Goal: Task Accomplishment & Management: Complete application form

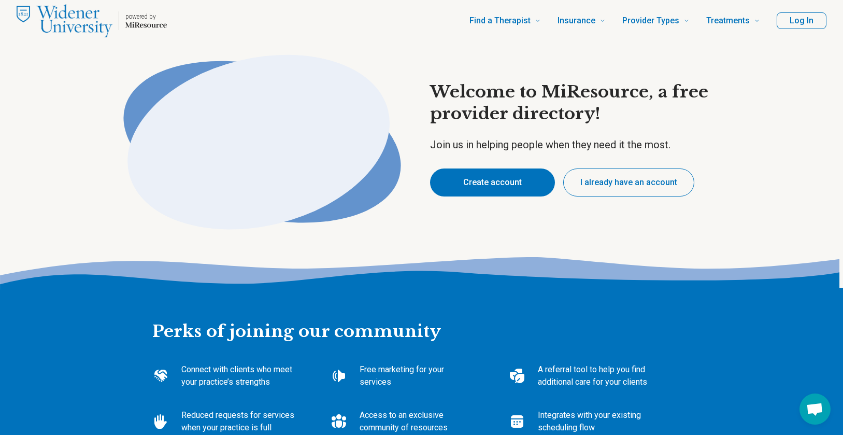
click at [497, 184] on button "Create account" at bounding box center [492, 182] width 125 height 28
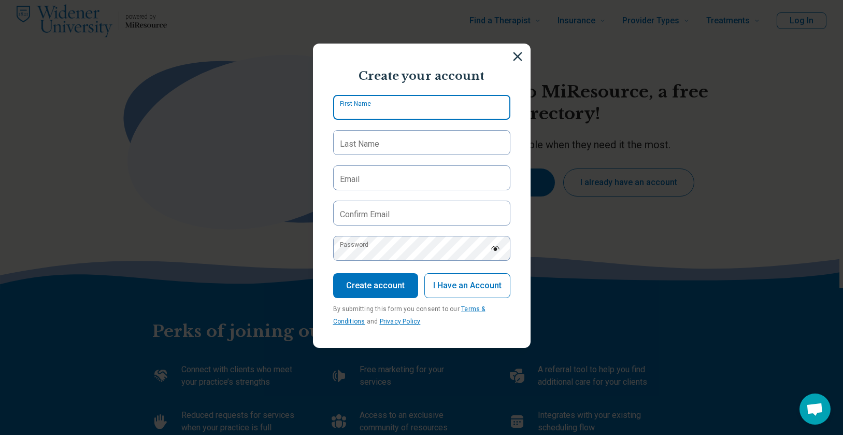
click at [459, 106] on input "First Name" at bounding box center [421, 107] width 177 height 25
type input "*****"
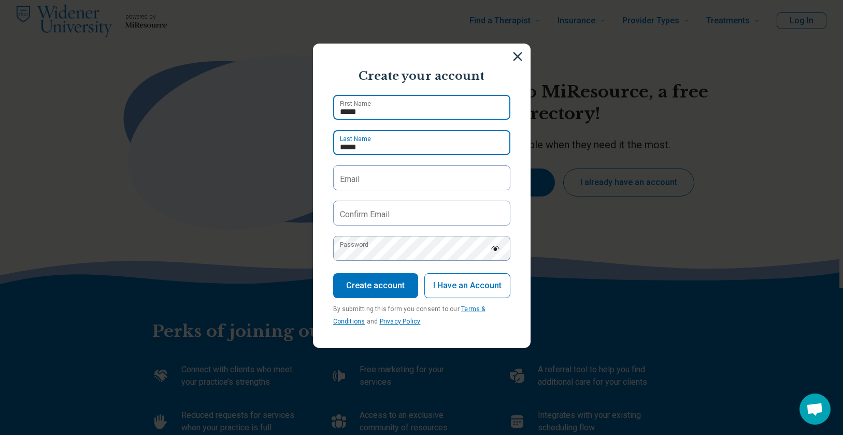
type input "*****"
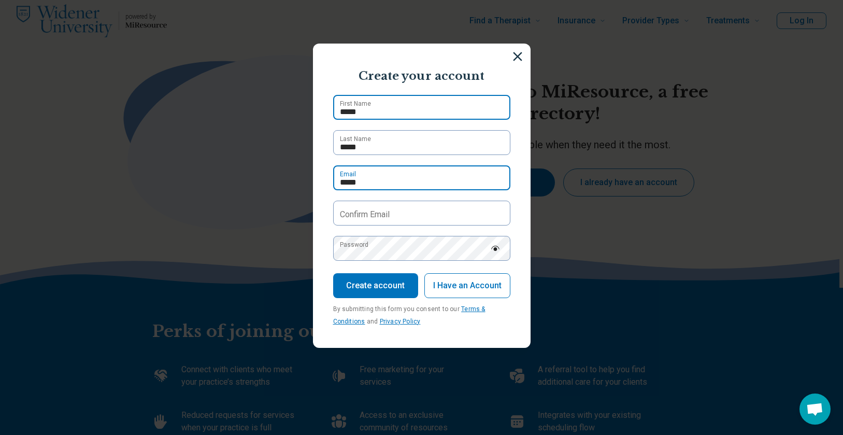
type input "**********"
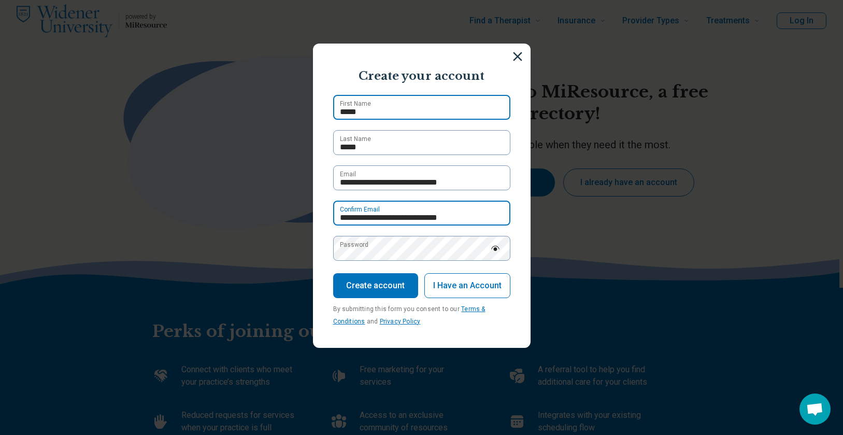
type input "**********"
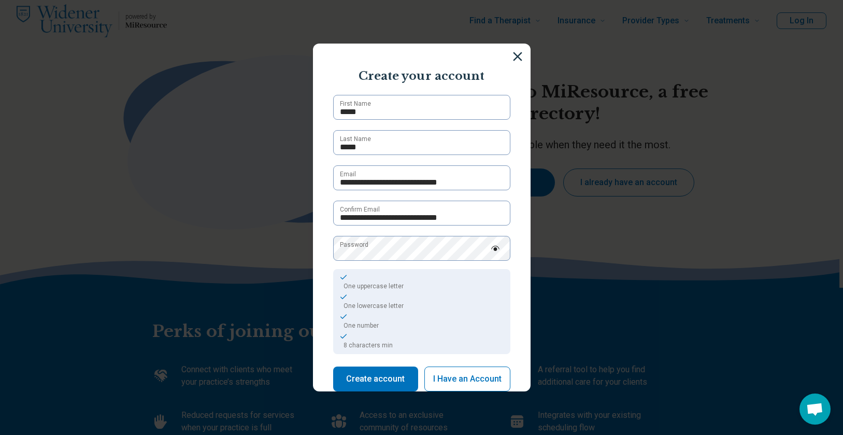
click at [494, 250] on img at bounding box center [494, 248] width 9 height 5
click at [395, 371] on button "Create account" at bounding box center [375, 378] width 85 height 25
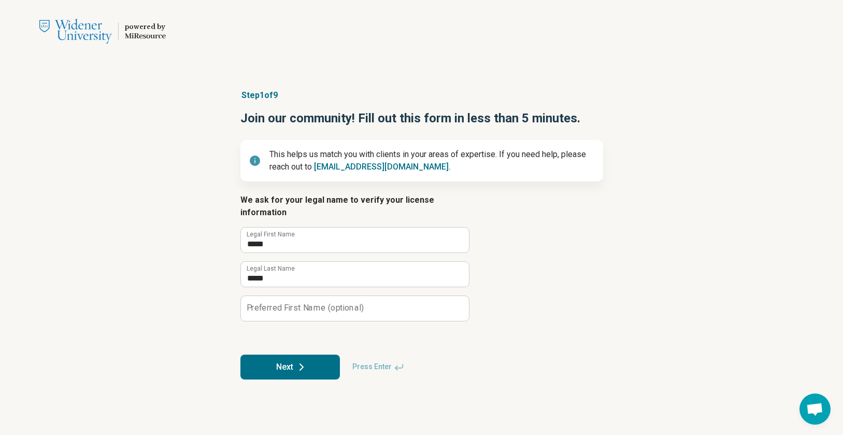
click at [295, 354] on button "Next" at bounding box center [289, 366] width 99 height 25
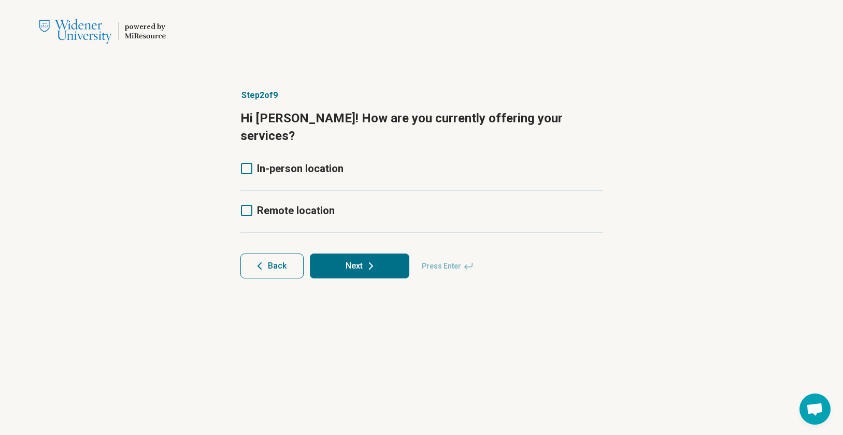
click at [290, 204] on span "Remote location" at bounding box center [296, 210] width 78 height 12
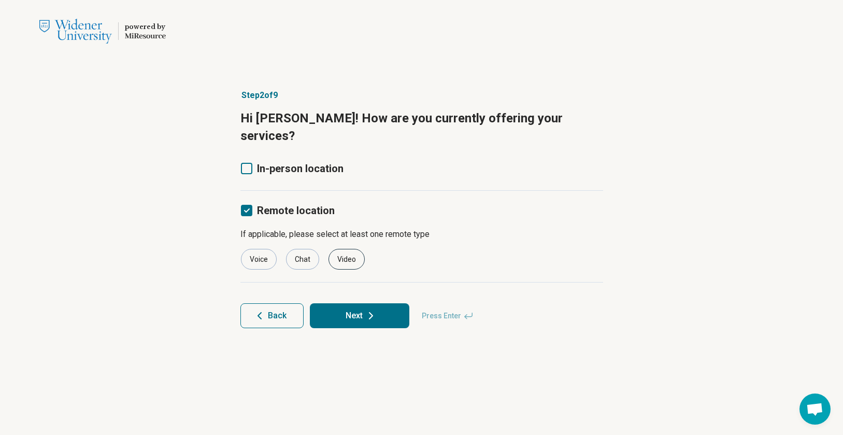
click at [345, 249] on div "Video" at bounding box center [346, 259] width 36 height 21
click at [364, 306] on button "Next" at bounding box center [359, 315] width 99 height 25
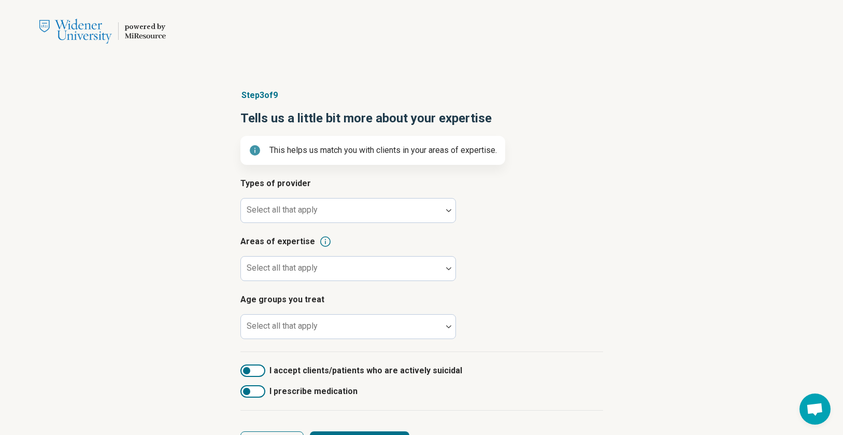
scroll to position [41, 0]
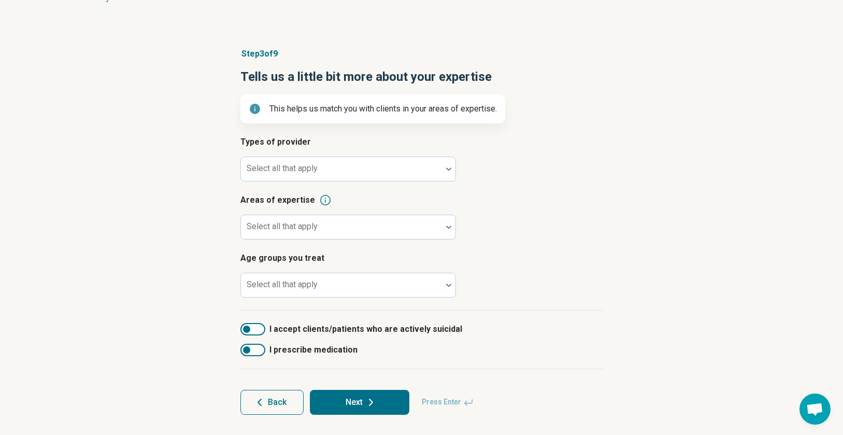
click at [284, 398] on span "Back" at bounding box center [277, 402] width 19 height 8
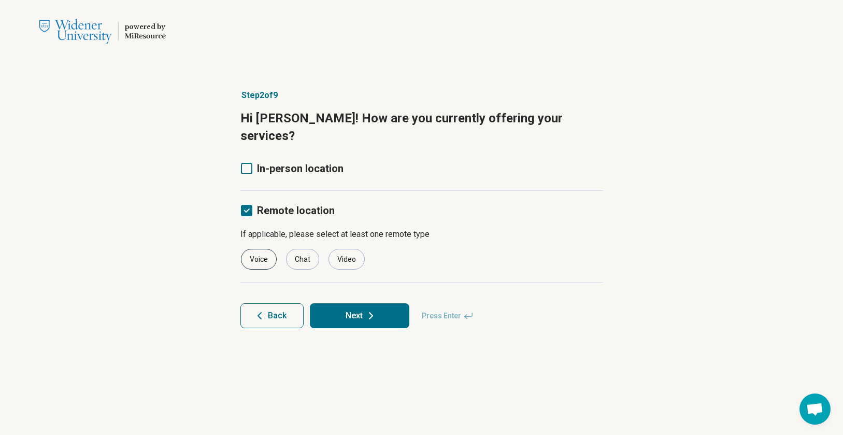
click at [260, 249] on div "Voice" at bounding box center [259, 259] width 36 height 21
click at [345, 303] on button "Next" at bounding box center [359, 315] width 99 height 25
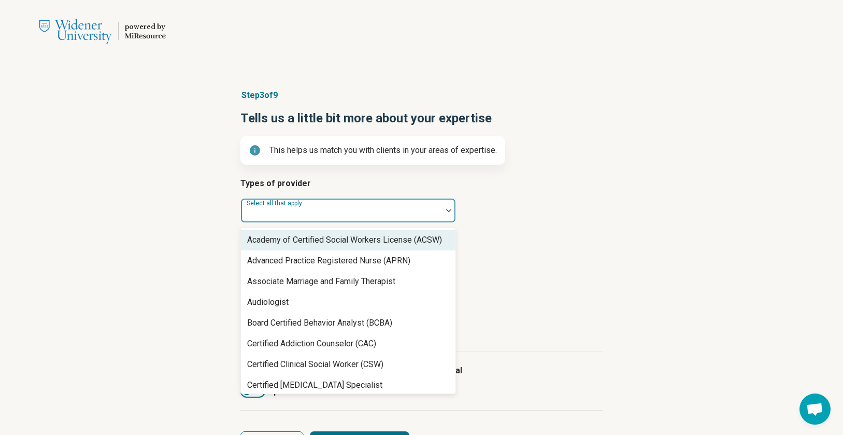
click at [372, 210] on div at bounding box center [341, 214] width 193 height 15
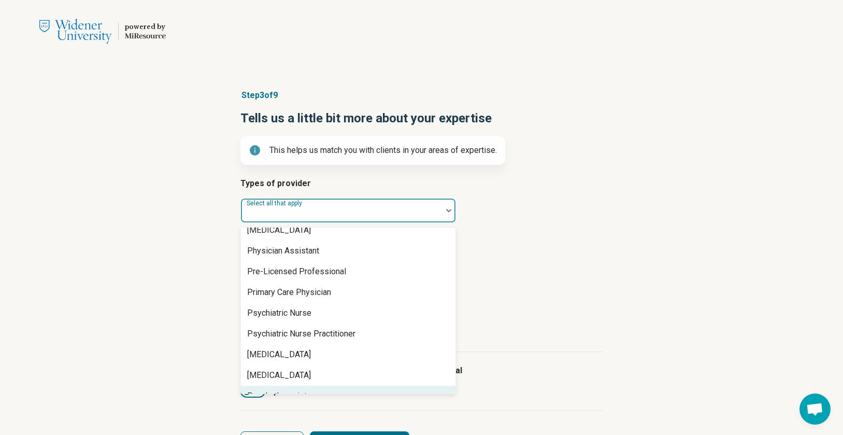
scroll to position [1168, 0]
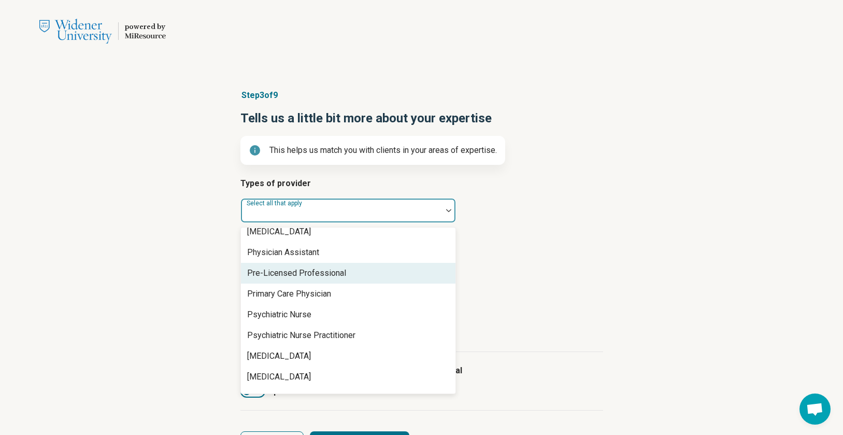
click at [356, 271] on div "Pre-Licensed Professional" at bounding box center [348, 273] width 214 height 21
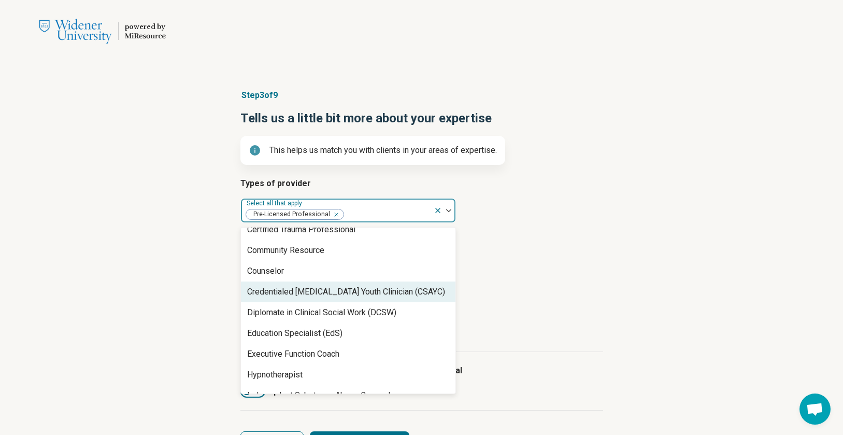
scroll to position [240, 0]
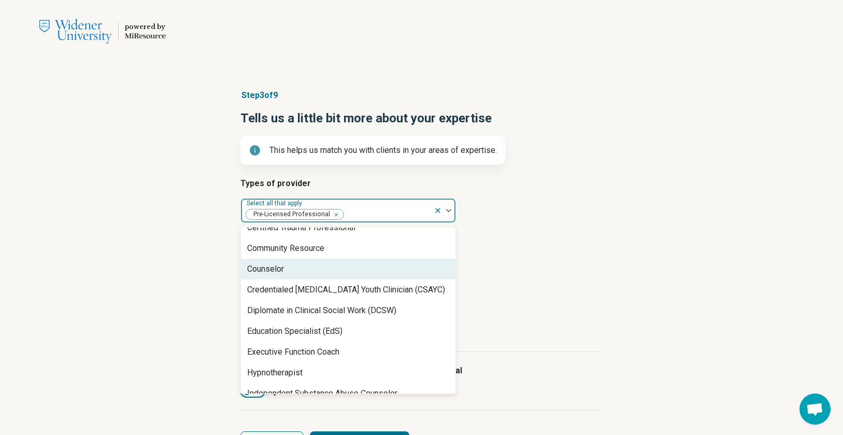
click at [370, 263] on div "Counselor" at bounding box center [348, 268] width 214 height 21
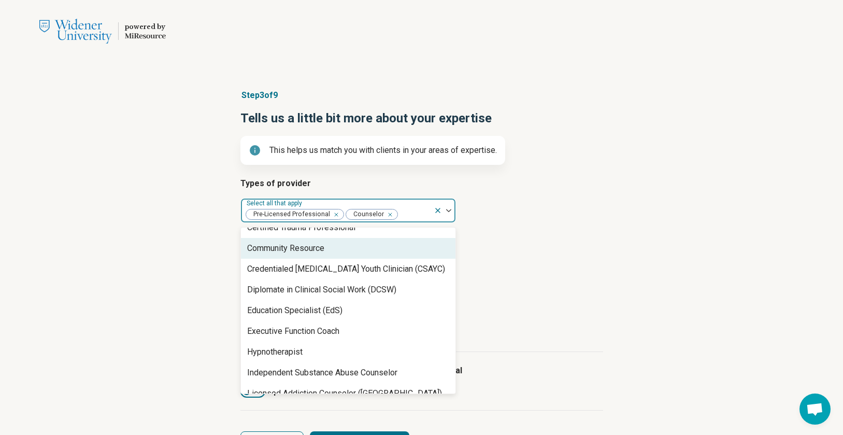
click at [506, 246] on h3 "Areas of expertise" at bounding box center [421, 241] width 363 height 12
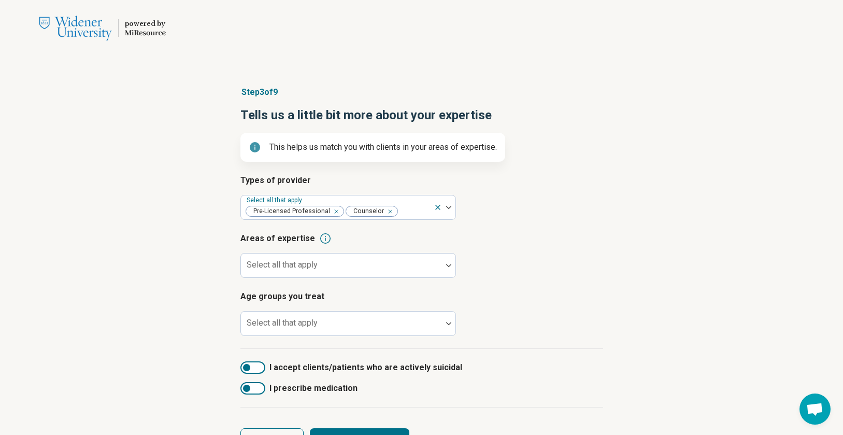
scroll to position [6, 0]
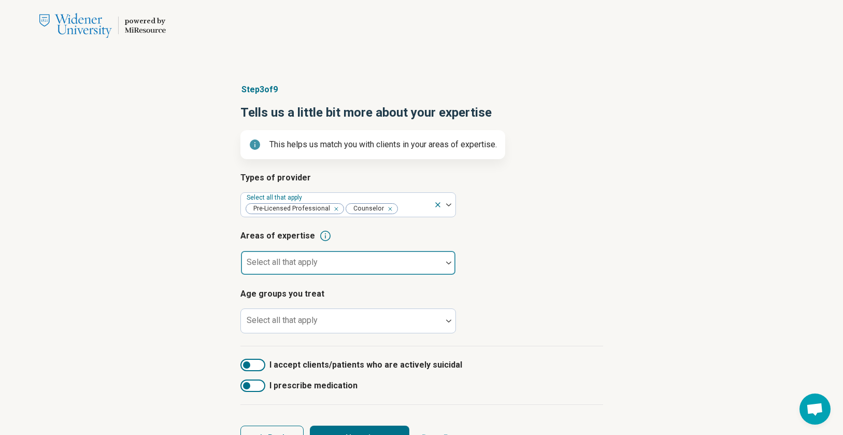
click at [427, 266] on div at bounding box center [341, 266] width 193 height 15
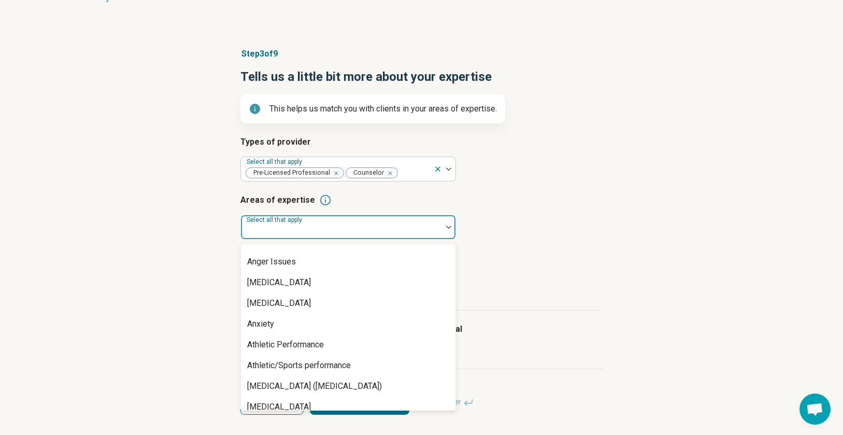
scroll to position [99, 0]
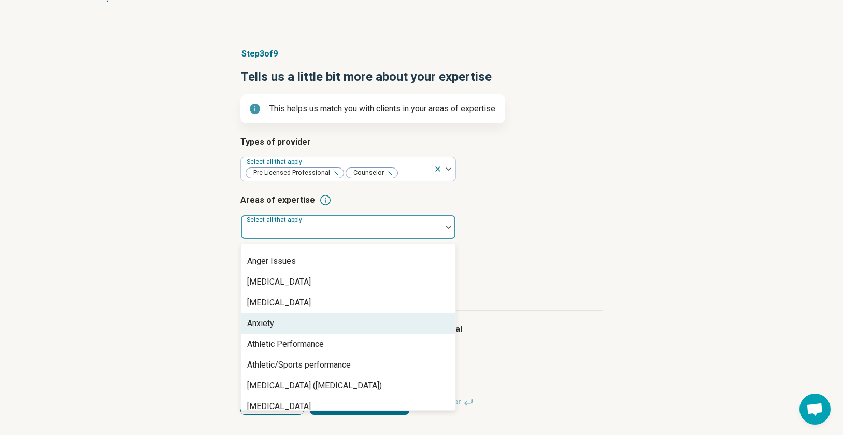
click at [399, 327] on div "Anxiety" at bounding box center [348, 323] width 214 height 21
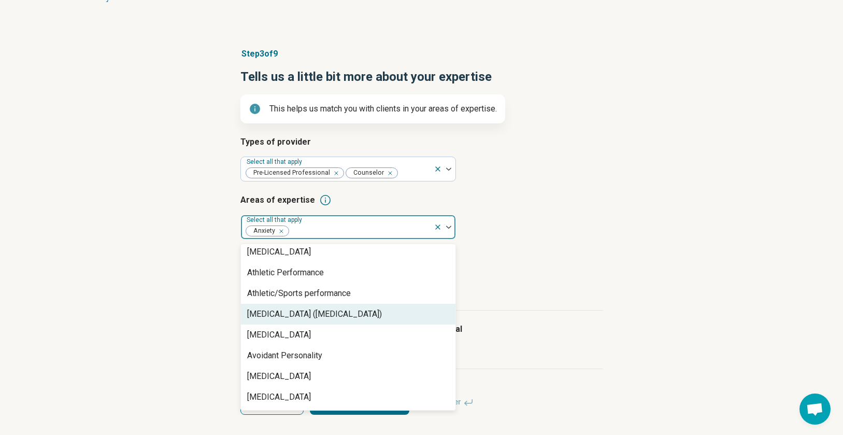
scroll to position [151, 0]
click at [395, 319] on div "Attention Deficit Hyperactivity Disorder (ADHD)" at bounding box center [348, 312] width 214 height 21
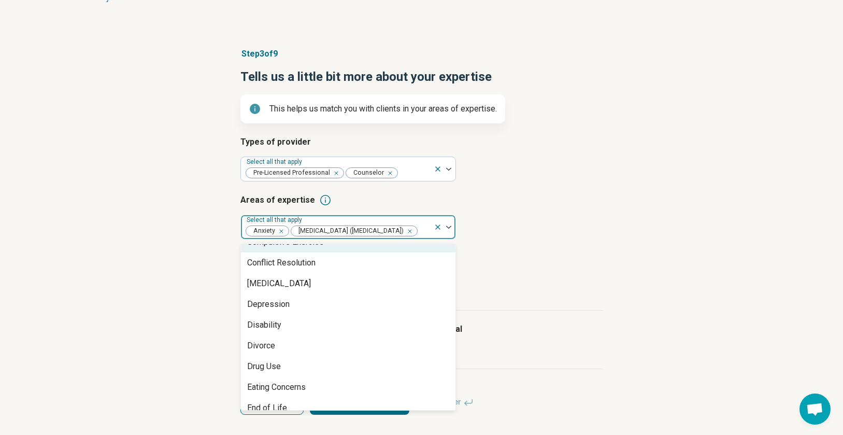
scroll to position [537, 0]
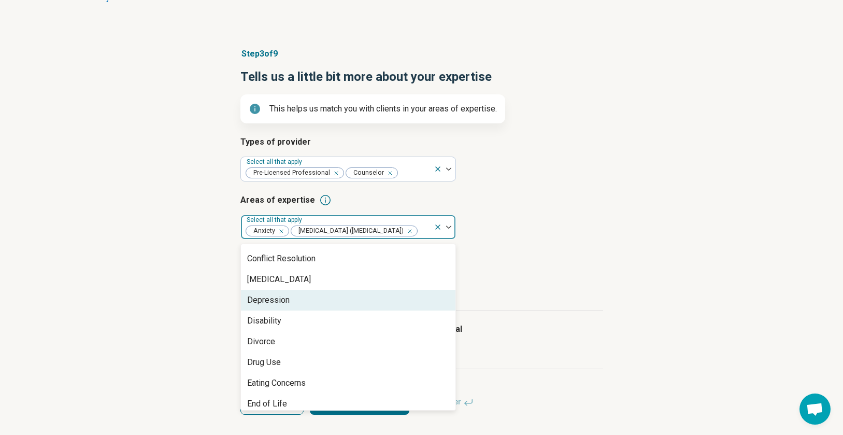
click at [396, 310] on div "Depression" at bounding box center [348, 300] width 214 height 21
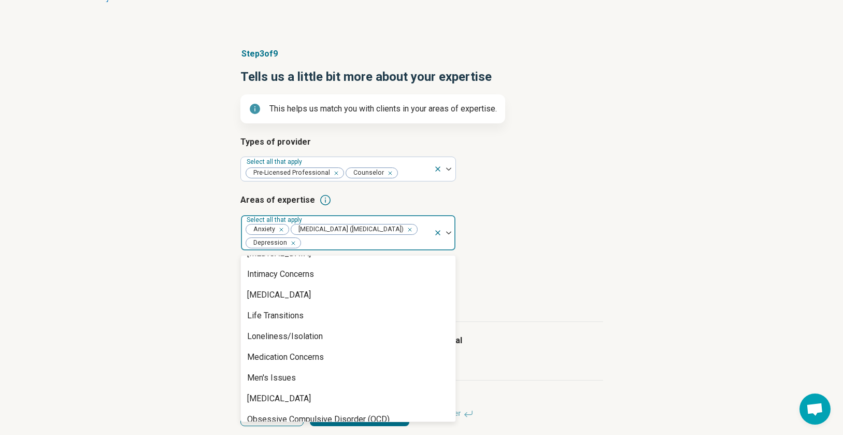
scroll to position [970, 0]
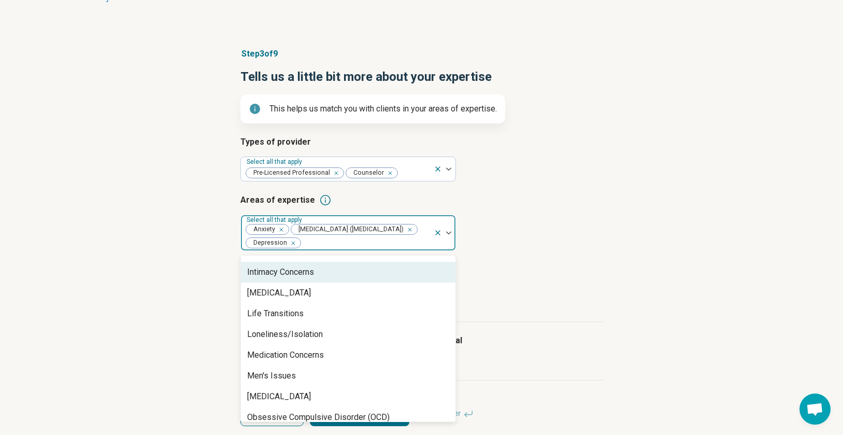
click at [399, 282] on div "Intimacy Concerns" at bounding box center [348, 272] width 214 height 21
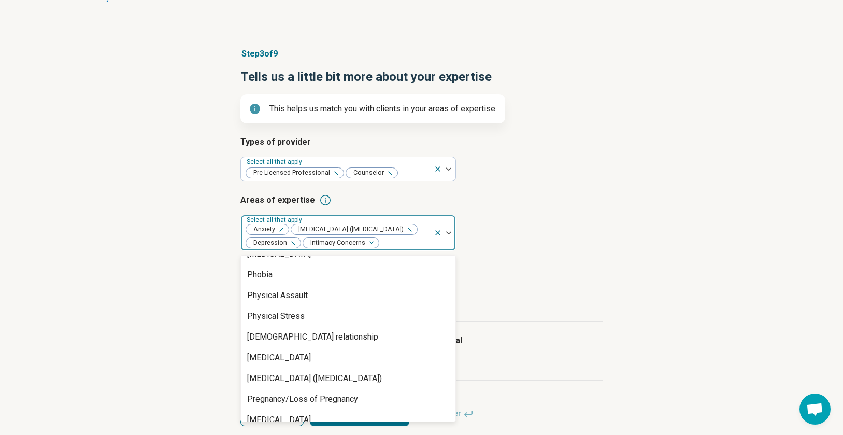
scroll to position [1319, 0]
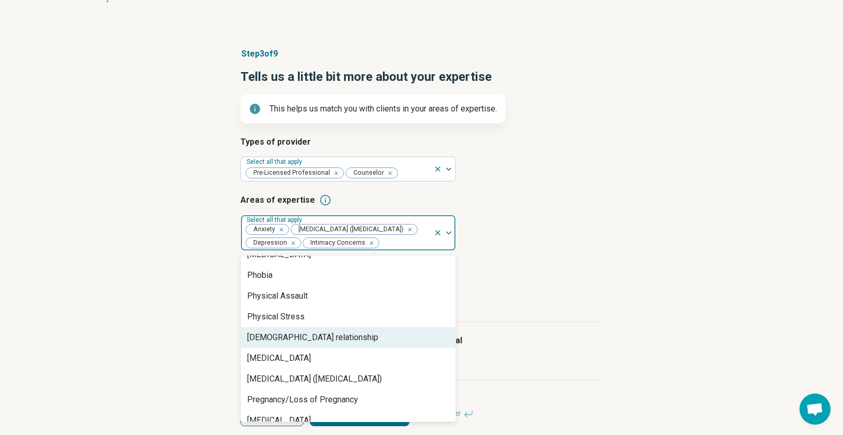
click at [383, 345] on div "Polyamorous relationship" at bounding box center [348, 337] width 214 height 21
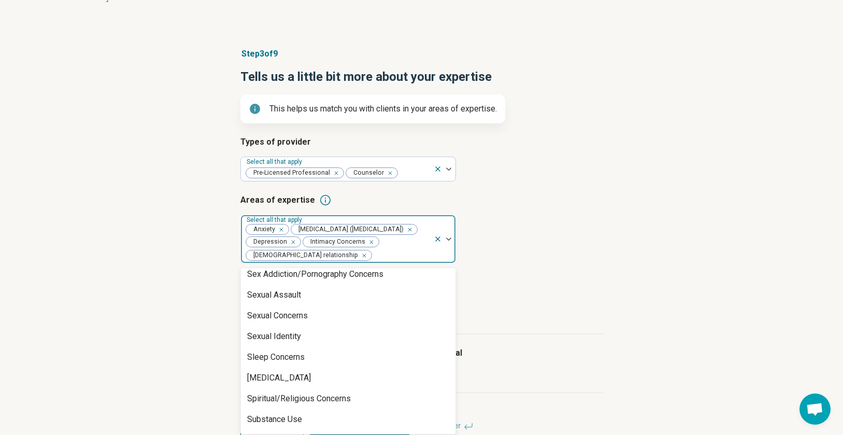
scroll to position [1717, 0]
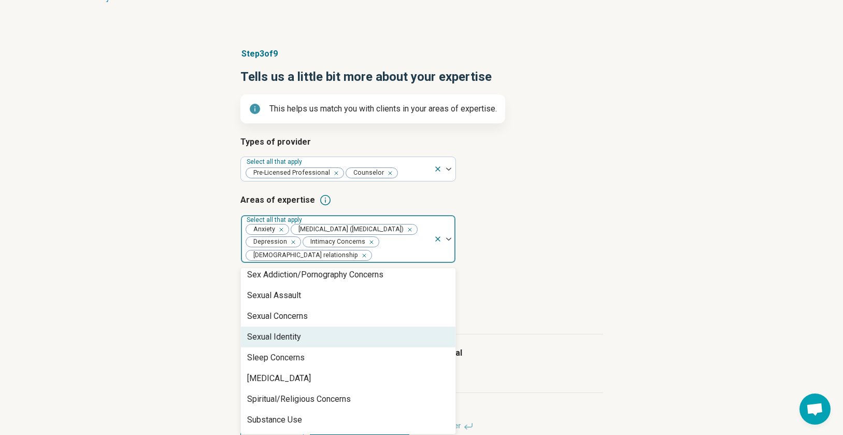
click at [383, 345] on div "Sexual Identity" at bounding box center [348, 336] width 214 height 21
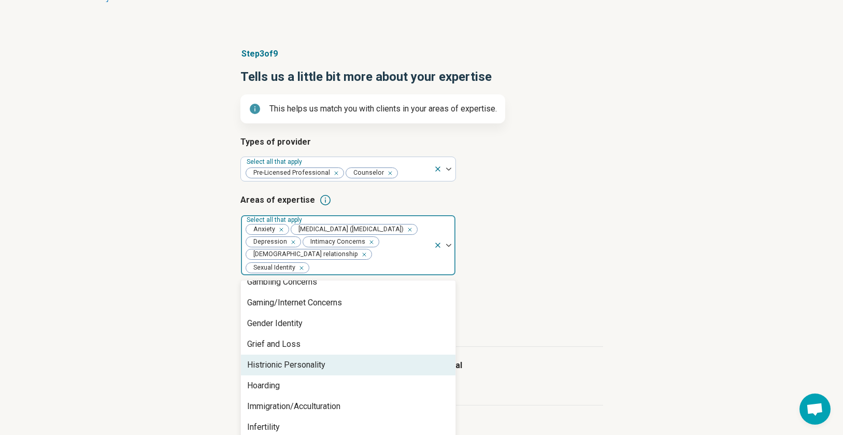
scroll to position [753, 0]
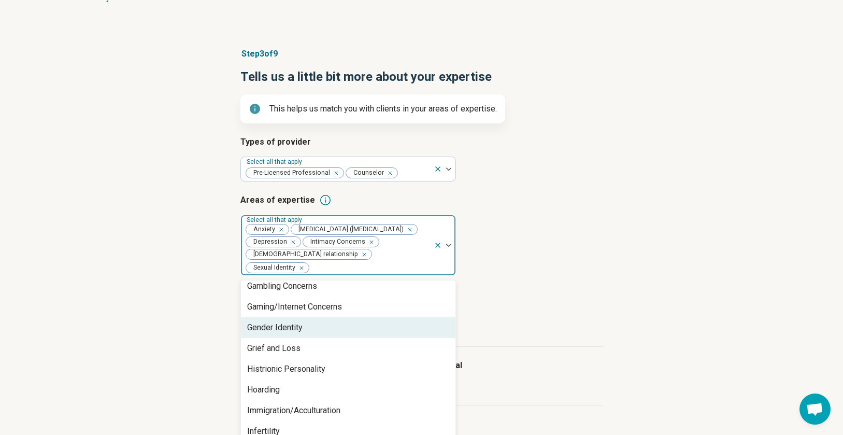
click at [384, 333] on div "Gender Identity" at bounding box center [348, 327] width 214 height 21
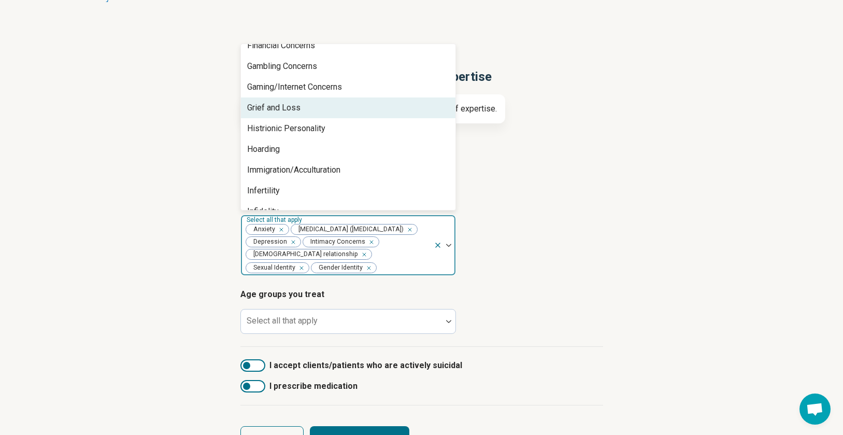
scroll to position [738, 0]
click at [393, 275] on div at bounding box center [404, 268] width 52 height 15
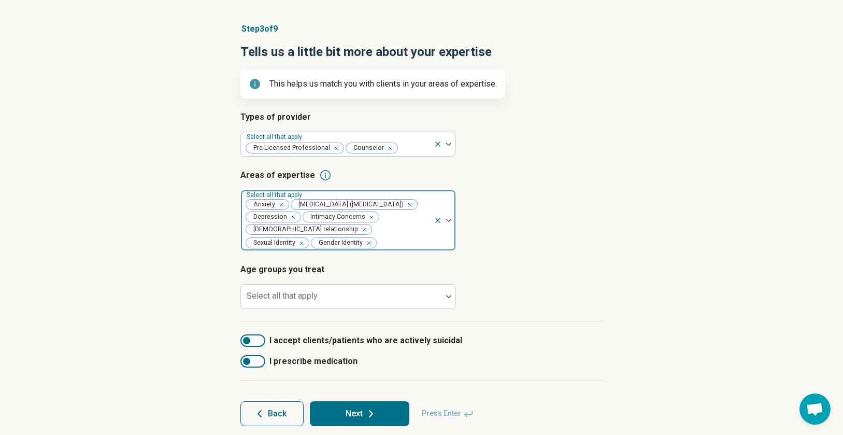
scroll to position [69, 0]
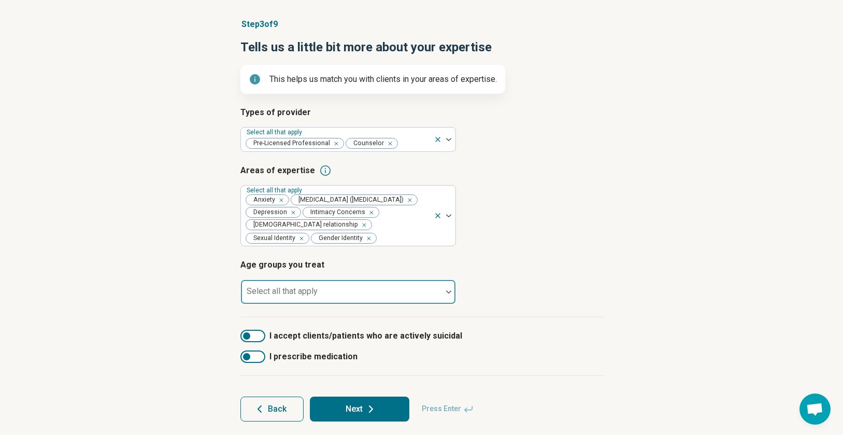
click at [389, 297] on div at bounding box center [341, 291] width 201 height 23
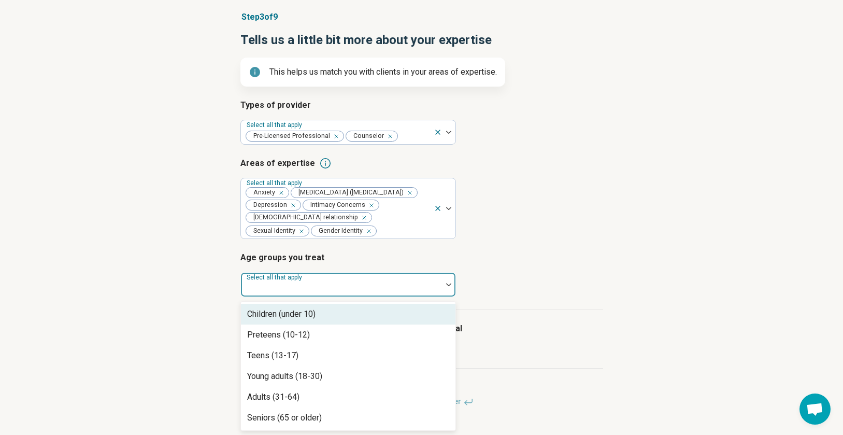
scroll to position [92, 0]
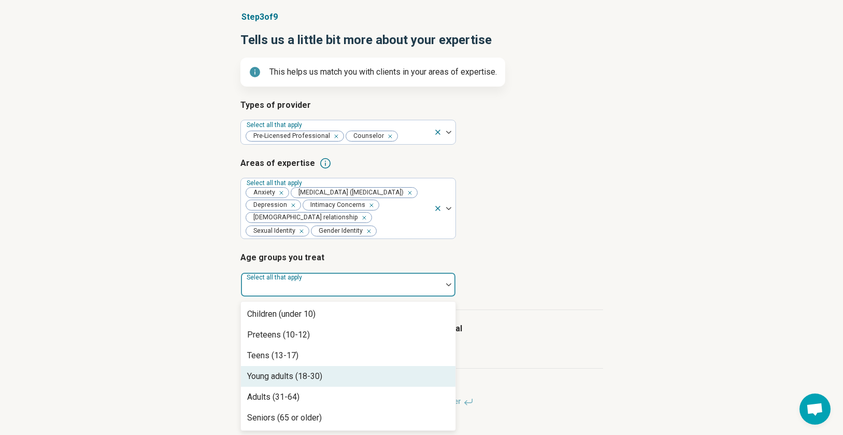
click at [377, 372] on div "Young adults (18-30)" at bounding box center [348, 376] width 214 height 21
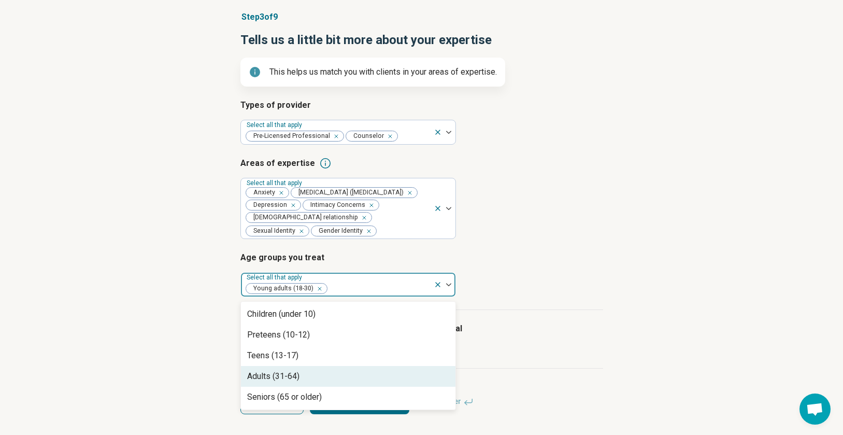
click at [377, 372] on div "Adults (31-64)" at bounding box center [348, 376] width 214 height 21
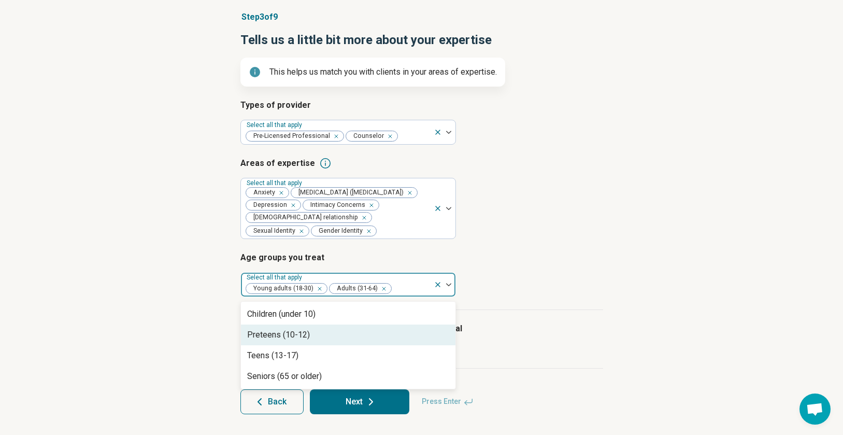
click at [511, 323] on label "I accept clients/patients who are actively suicidal" at bounding box center [421, 328] width 363 height 12
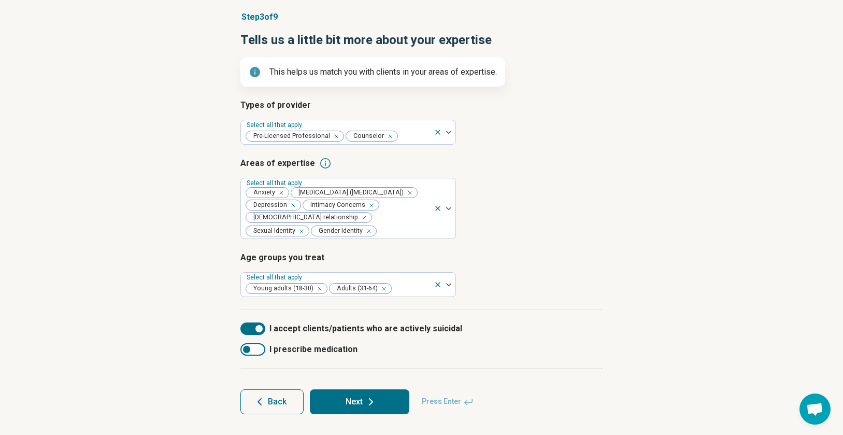
click at [425, 329] on span "I accept clients/patients who are actively suicidal" at bounding box center [365, 328] width 193 height 12
click at [393, 395] on button "Next" at bounding box center [359, 401] width 99 height 25
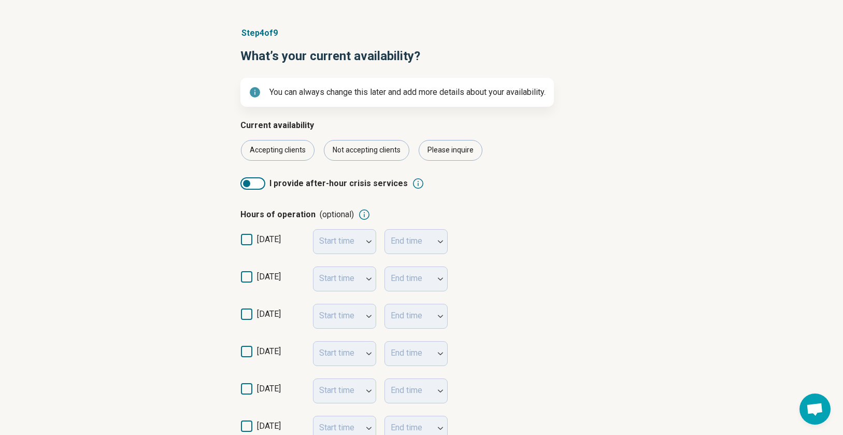
scroll to position [64, 0]
click at [246, 278] on icon at bounding box center [246, 274] width 11 height 11
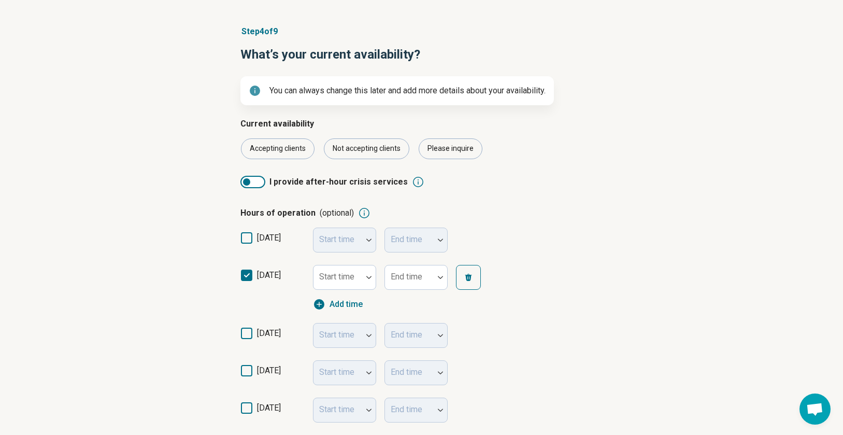
click at [249, 335] on icon at bounding box center [246, 332] width 11 height 11
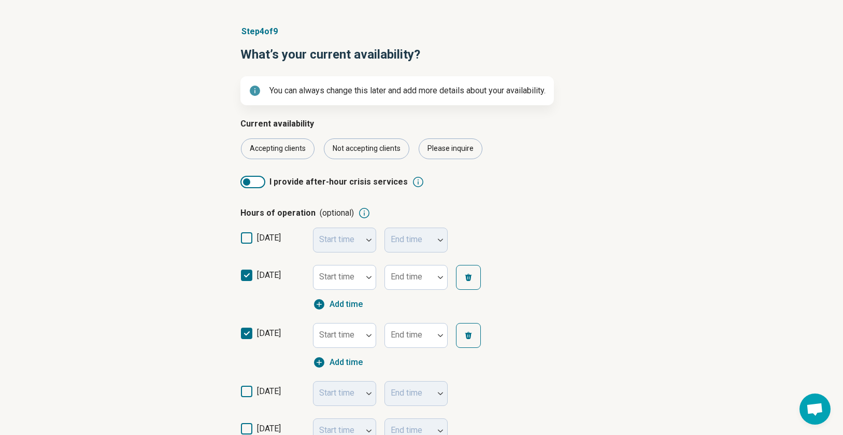
click at [242, 388] on icon at bounding box center [246, 390] width 11 height 11
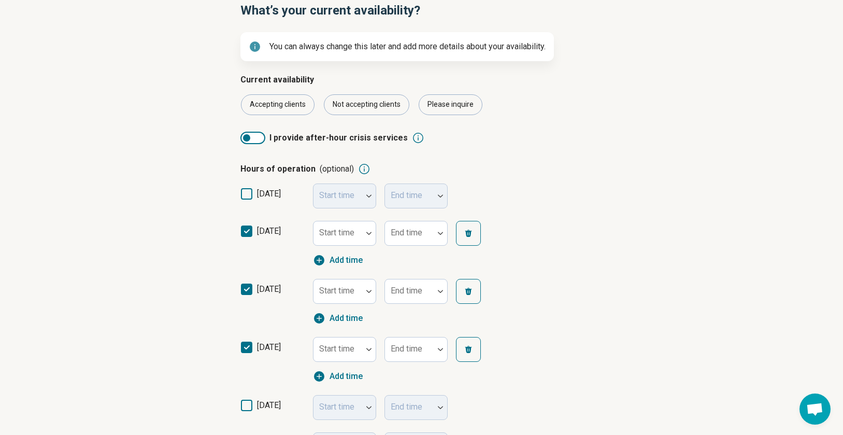
scroll to position [123, 0]
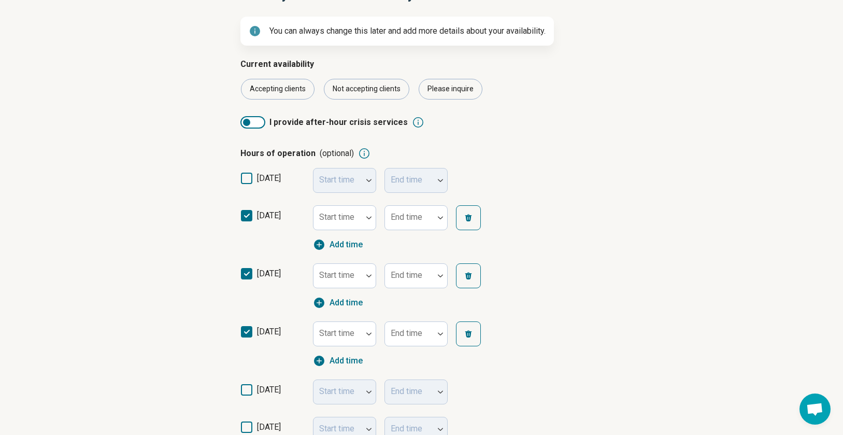
click at [242, 388] on icon at bounding box center [246, 389] width 11 height 11
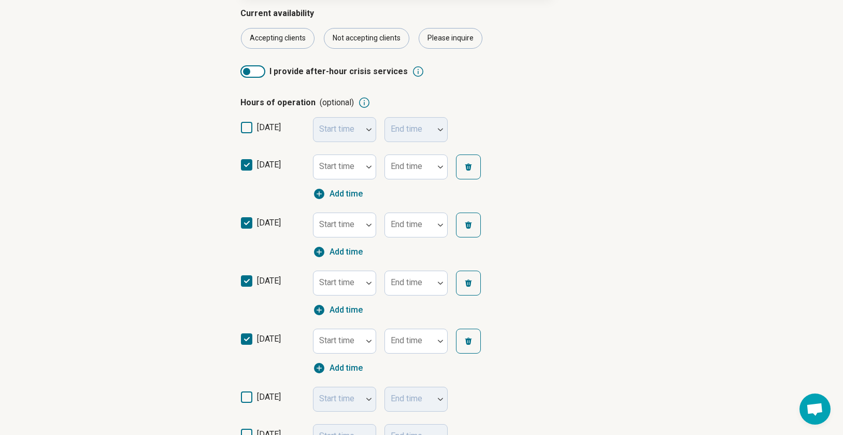
scroll to position [176, 0]
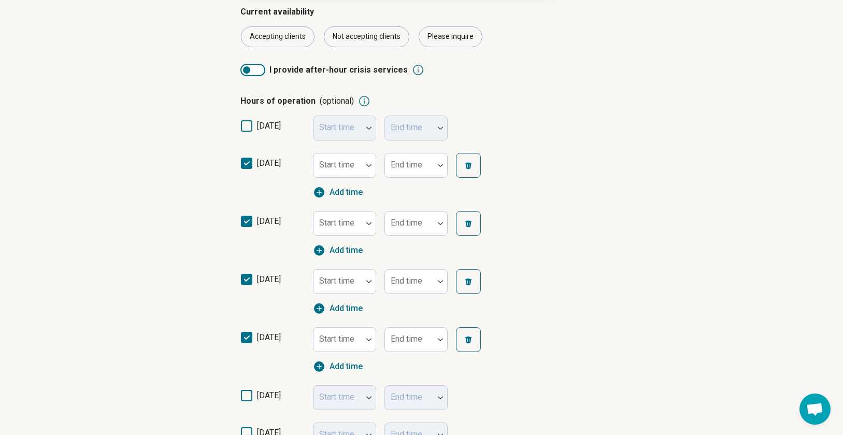
click at [242, 389] on label "friday" at bounding box center [272, 399] width 64 height 21
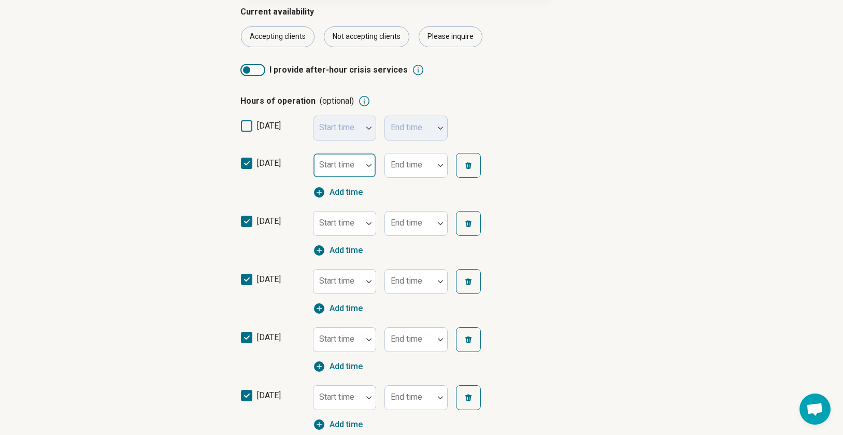
click at [356, 164] on div at bounding box center [338, 169] width 40 height 15
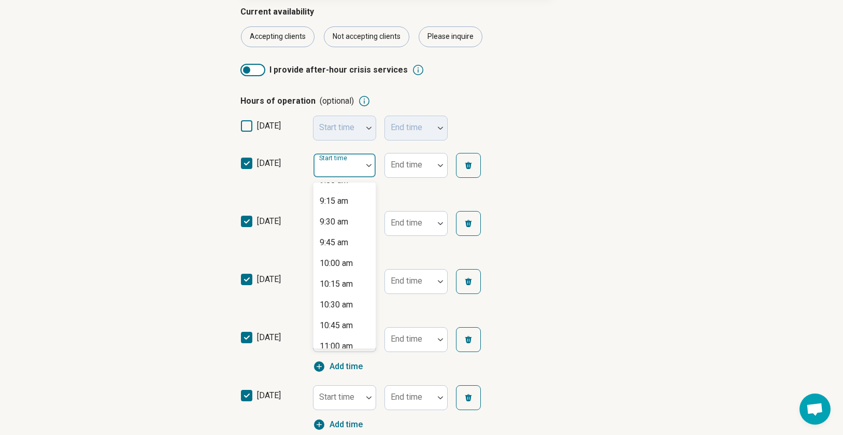
scroll to position [795, 0]
click at [340, 229] on div "10:00 am" at bounding box center [336, 228] width 33 height 12
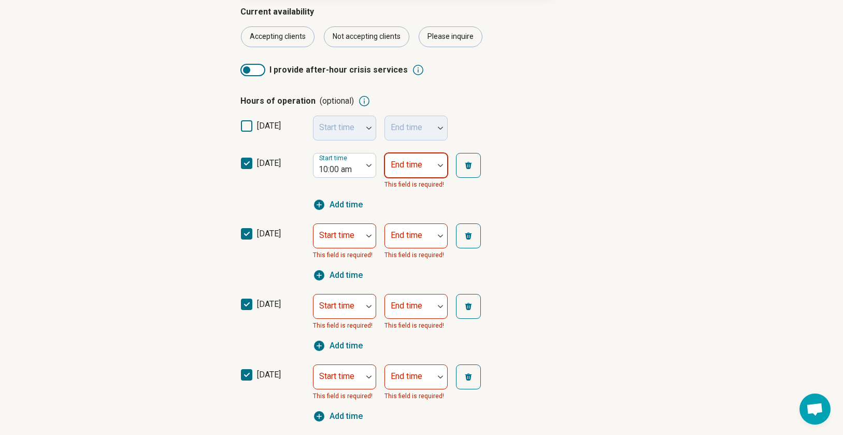
click at [439, 164] on img at bounding box center [440, 165] width 5 height 3
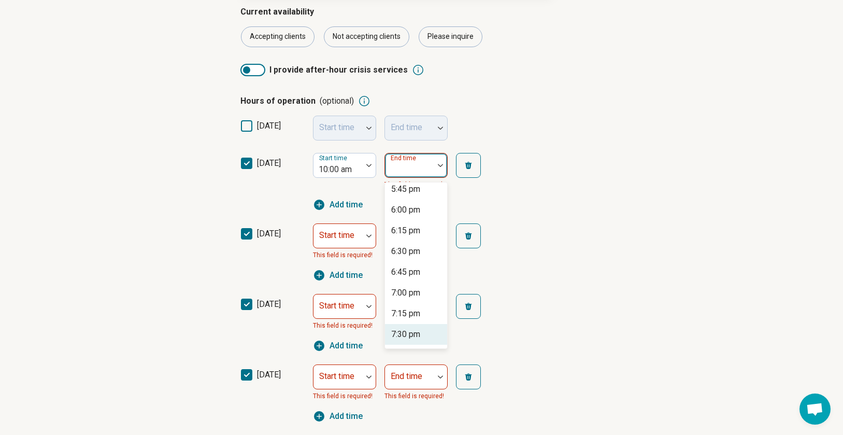
scroll to position [624, 0]
click at [417, 218] on div "6:00 pm" at bounding box center [405, 213] width 29 height 12
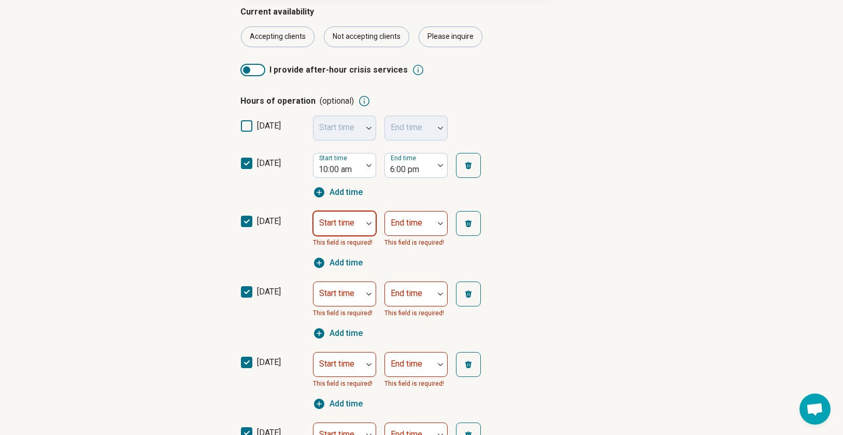
click at [366, 224] on img at bounding box center [368, 223] width 5 height 3
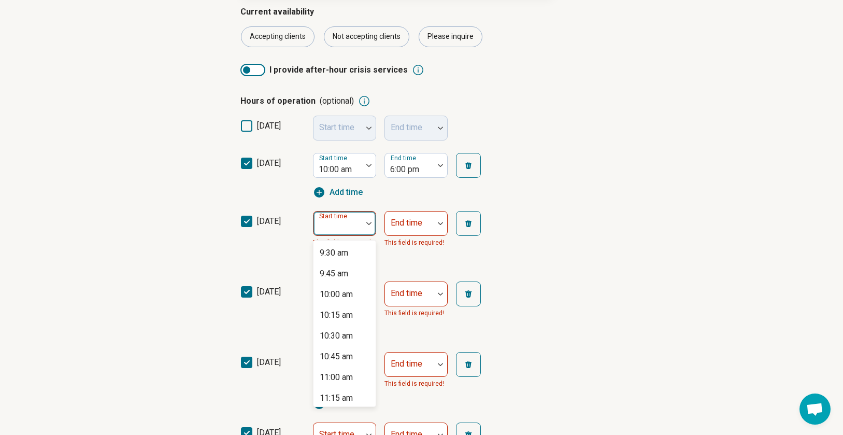
scroll to position [836, 0]
click at [358, 244] on div "10:00 am" at bounding box center [344, 245] width 62 height 21
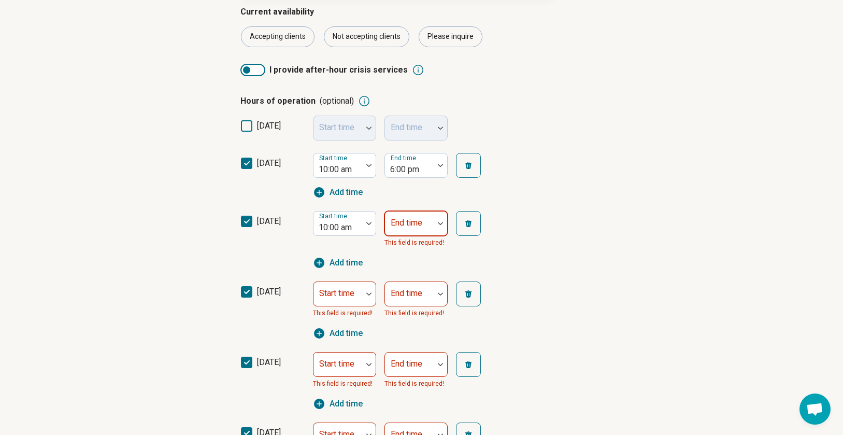
click at [420, 225] on div "End time" at bounding box center [415, 223] width 63 height 25
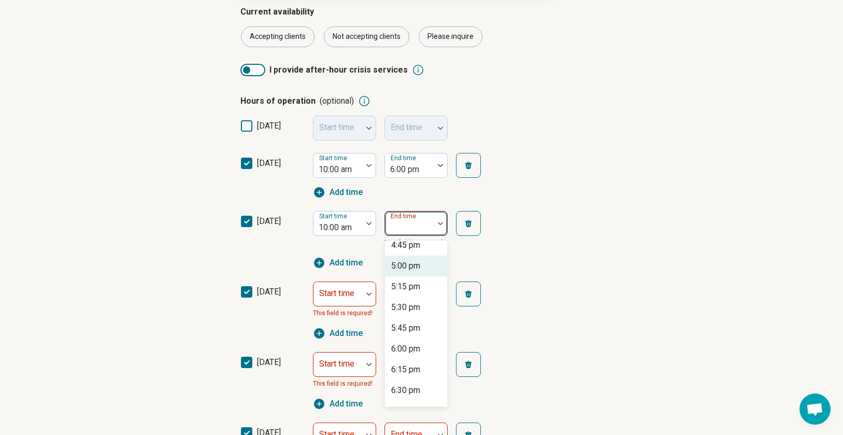
scroll to position [555, 0]
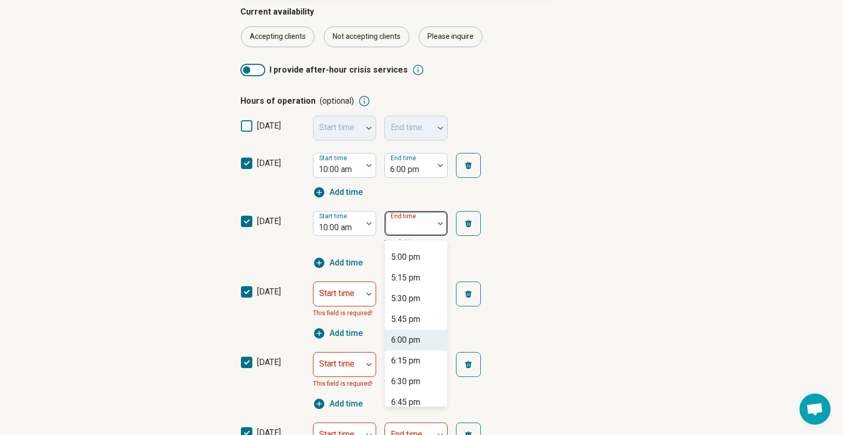
click at [409, 345] on div "6:00 pm" at bounding box center [405, 340] width 29 height 12
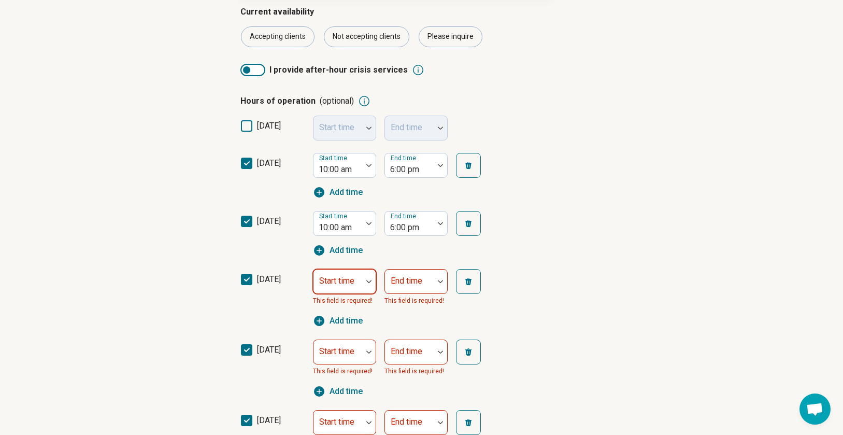
click at [366, 282] on img at bounding box center [368, 281] width 5 height 3
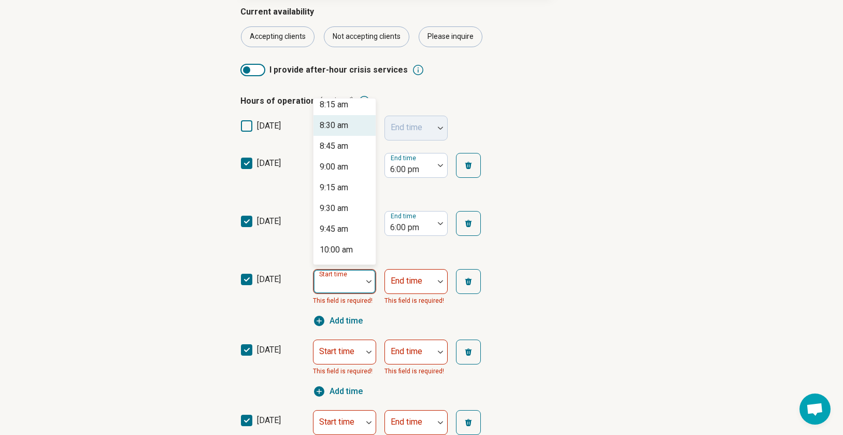
scroll to position [727, 0]
click at [358, 214] on div "10:00 am" at bounding box center [344, 212] width 62 height 21
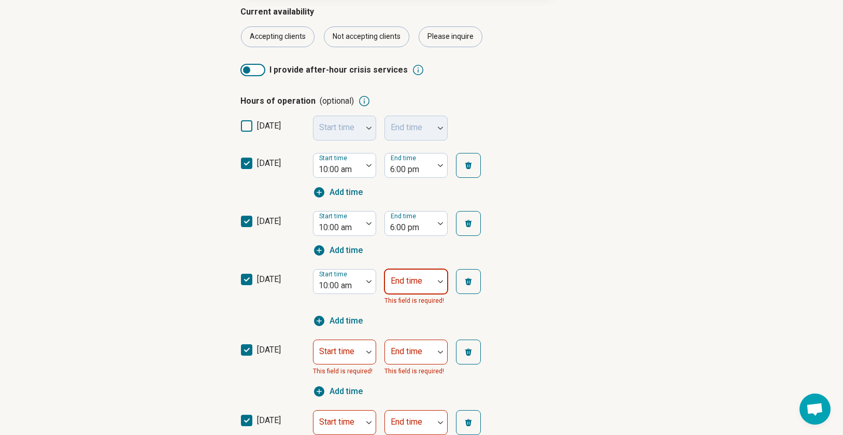
click at [412, 285] on div at bounding box center [409, 285] width 40 height 15
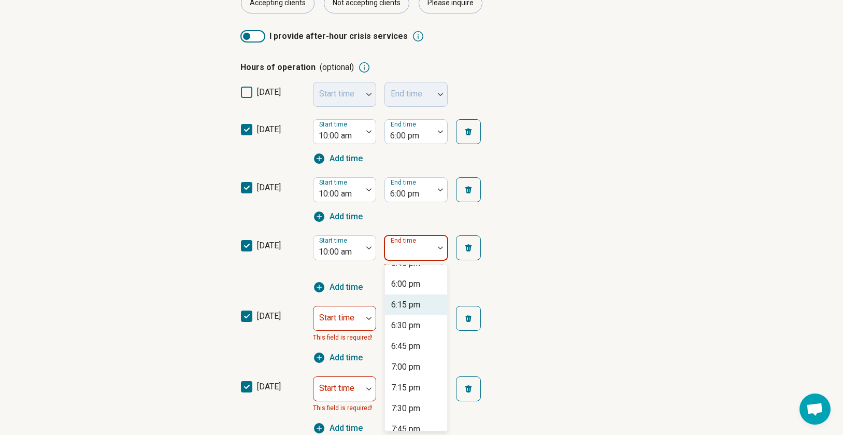
scroll to position [629, 0]
click at [412, 285] on div "6:00 pm" at bounding box center [405, 290] width 29 height 12
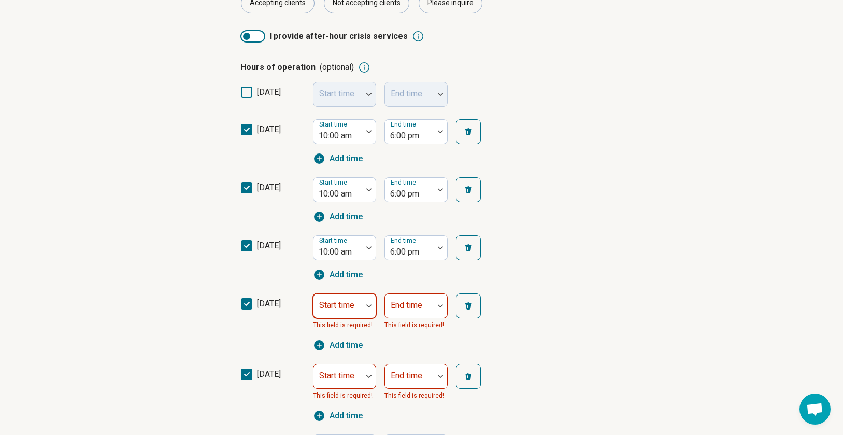
click at [353, 303] on div "Start time" at bounding box center [344, 305] width 63 height 25
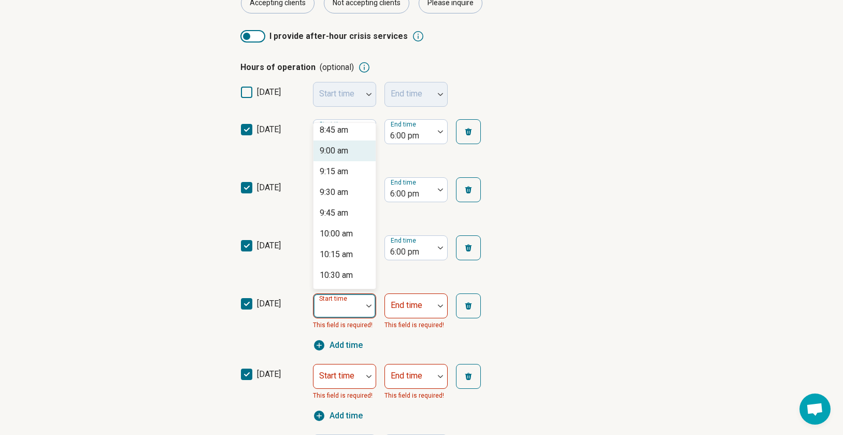
scroll to position [735, 0]
click at [339, 229] on div "10:00 am" at bounding box center [336, 228] width 33 height 12
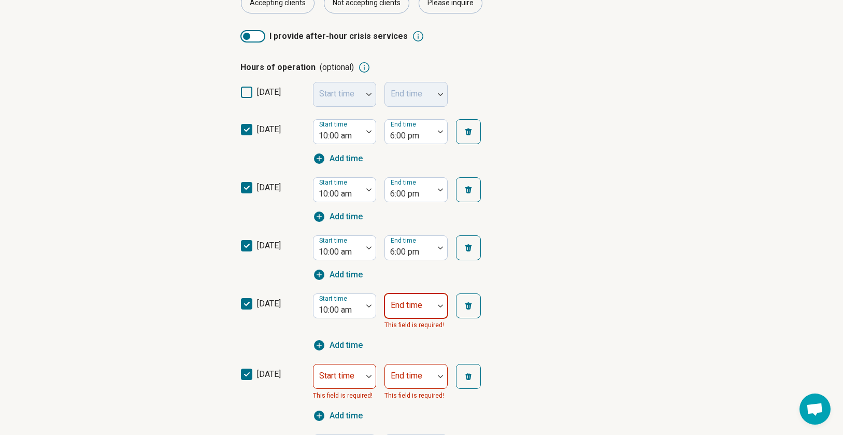
click at [425, 302] on div at bounding box center [409, 309] width 40 height 15
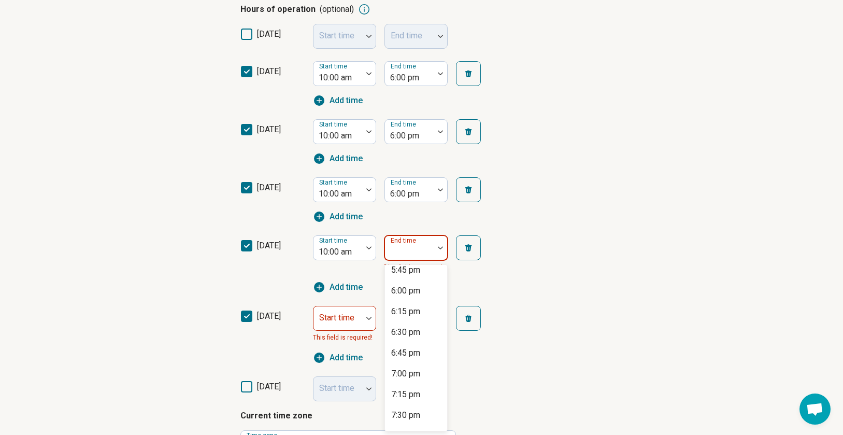
scroll to position [644, 0]
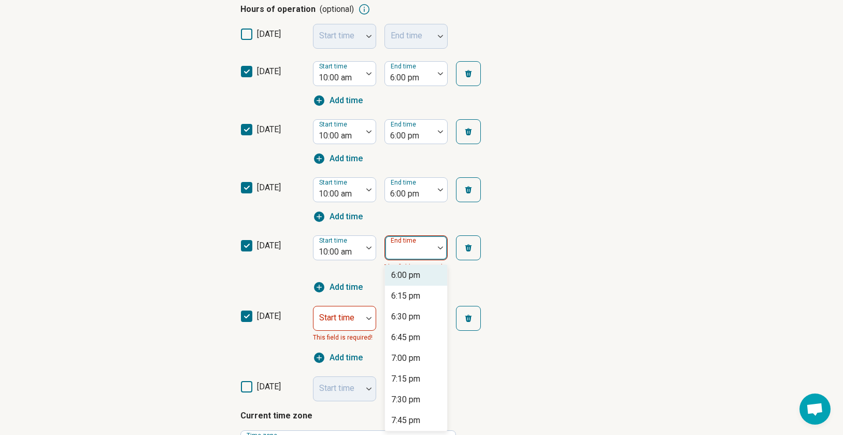
click at [431, 270] on div "6:00 pm" at bounding box center [416, 275] width 62 height 21
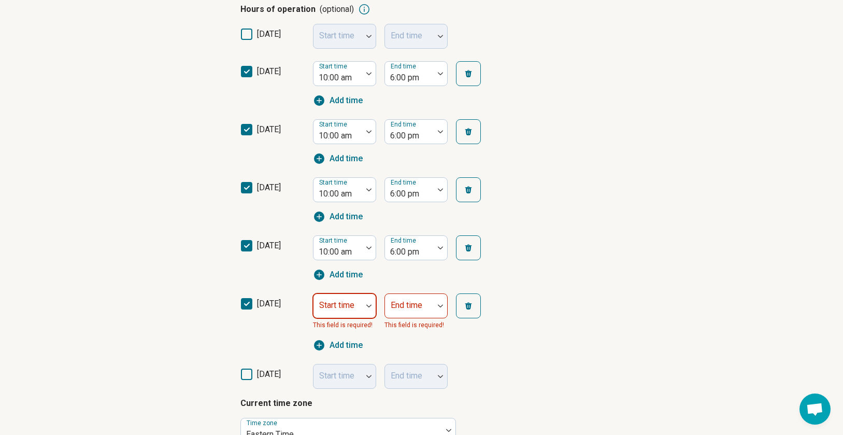
click at [344, 306] on div "Start time" at bounding box center [344, 305] width 63 height 25
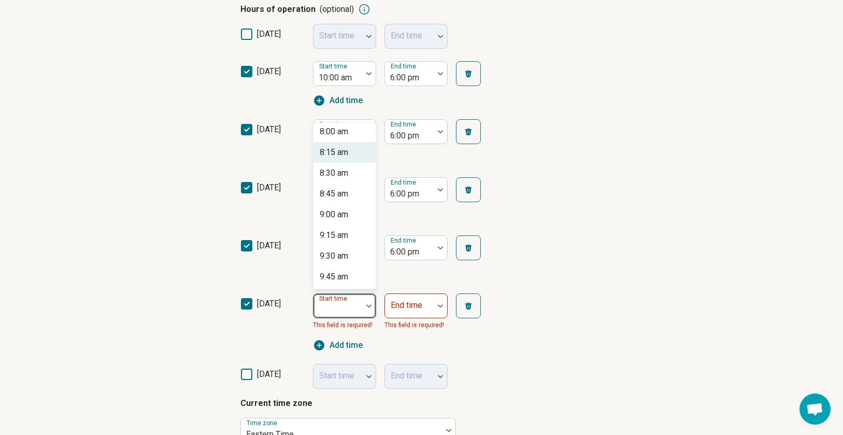
scroll to position [723, 0]
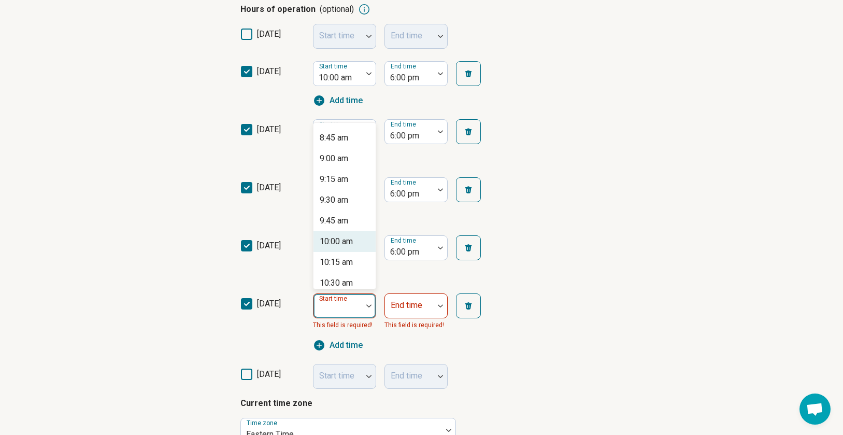
click at [355, 240] on div "10:00 am" at bounding box center [344, 241] width 62 height 21
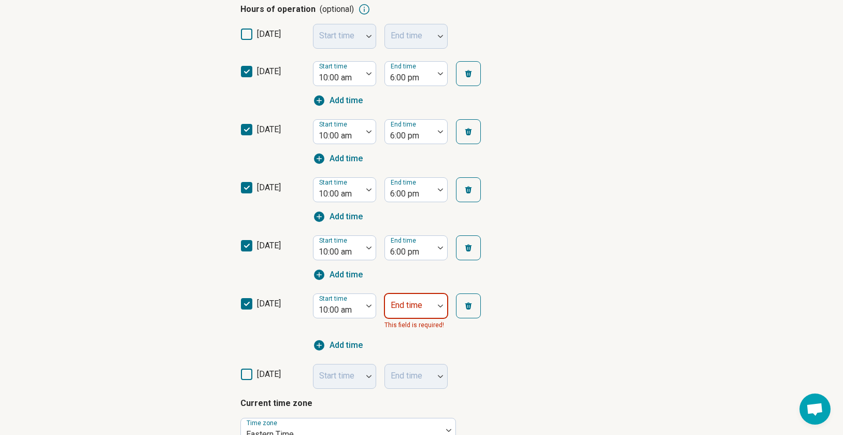
click at [425, 312] on div at bounding box center [409, 309] width 40 height 15
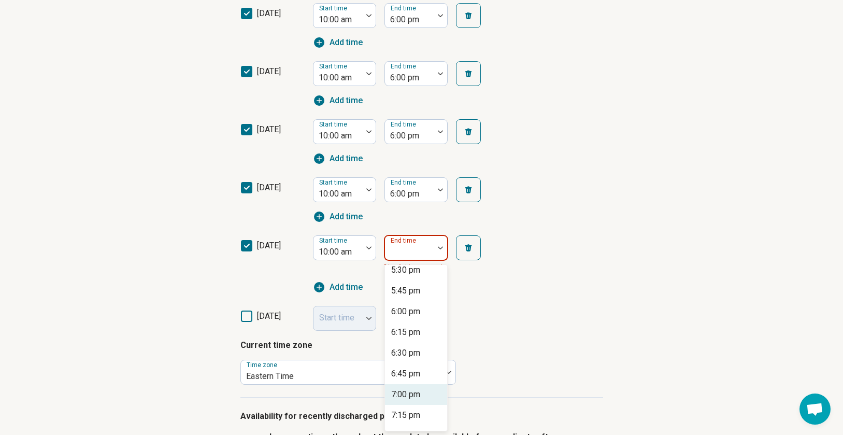
scroll to position [605, 0]
click at [425, 312] on div "6:00 pm" at bounding box center [416, 314] width 62 height 21
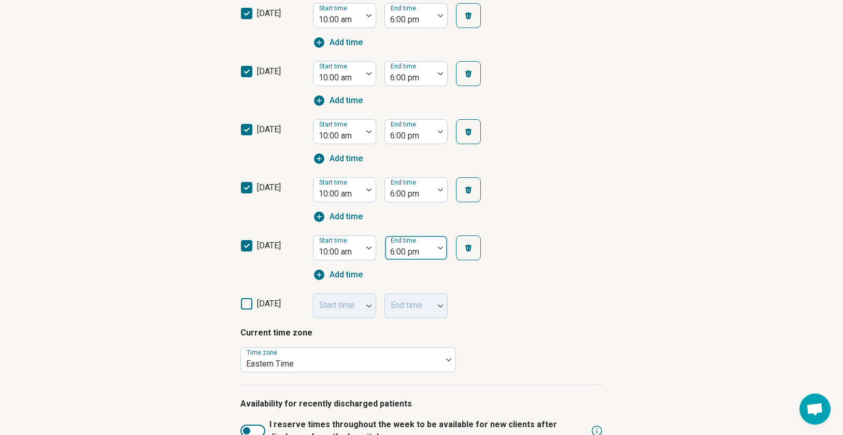
click at [439, 252] on div at bounding box center [440, 248] width 13 height 24
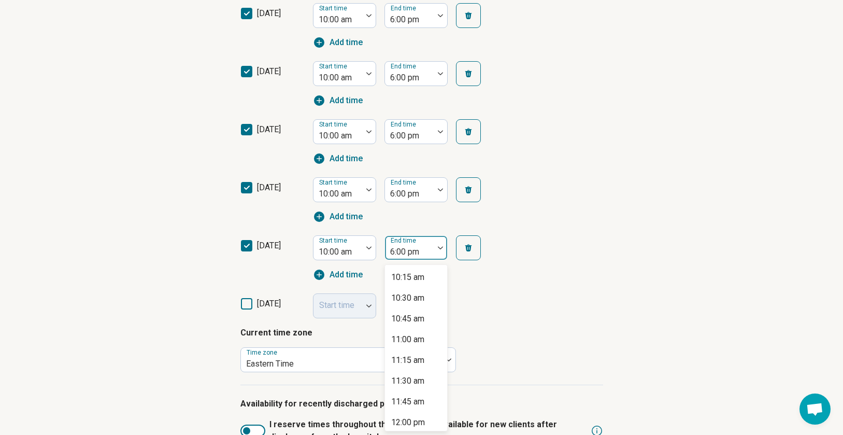
scroll to position [506, 0]
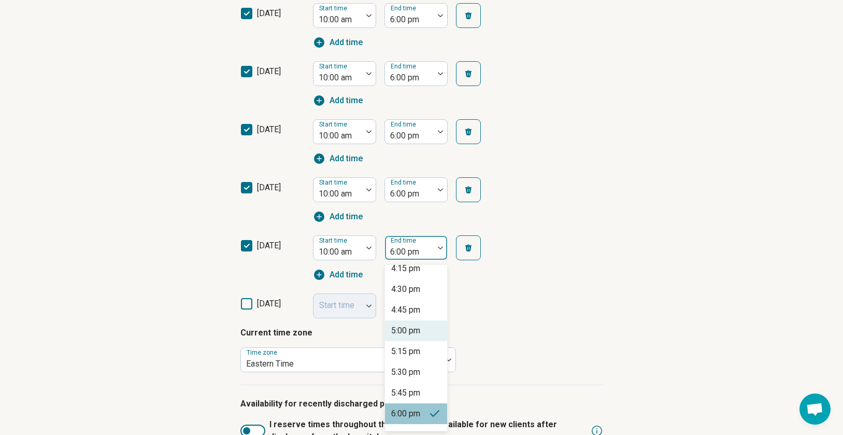
click at [409, 325] on div "5:00 pm" at bounding box center [405, 330] width 29 height 12
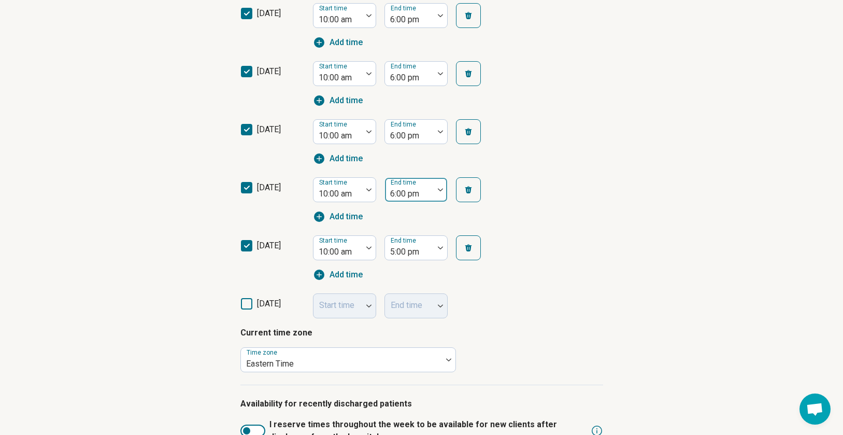
click at [438, 191] on div at bounding box center [440, 190] width 13 height 24
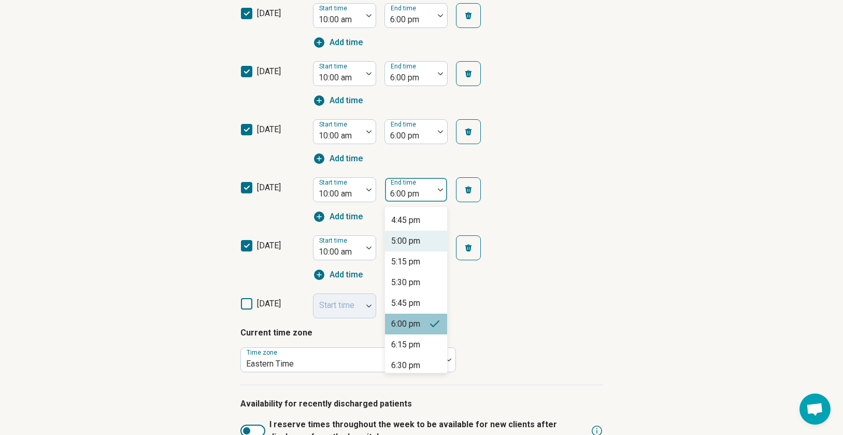
scroll to position [537, 0]
click at [430, 243] on div "5:00 pm" at bounding box center [416, 242] width 62 height 21
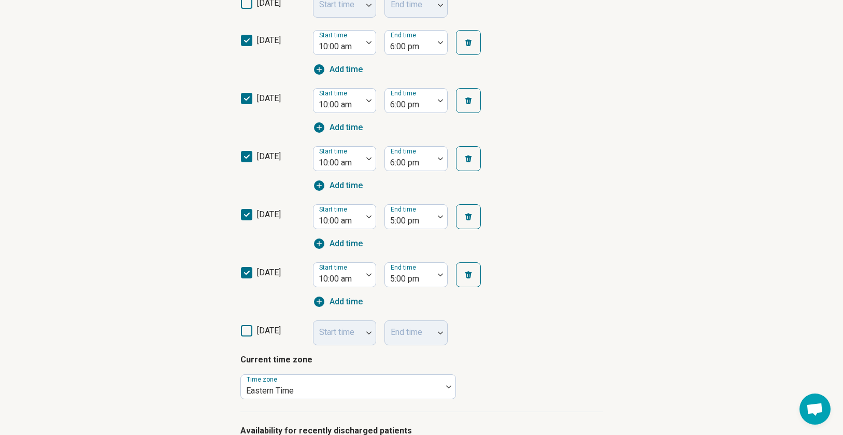
scroll to position [272, 0]
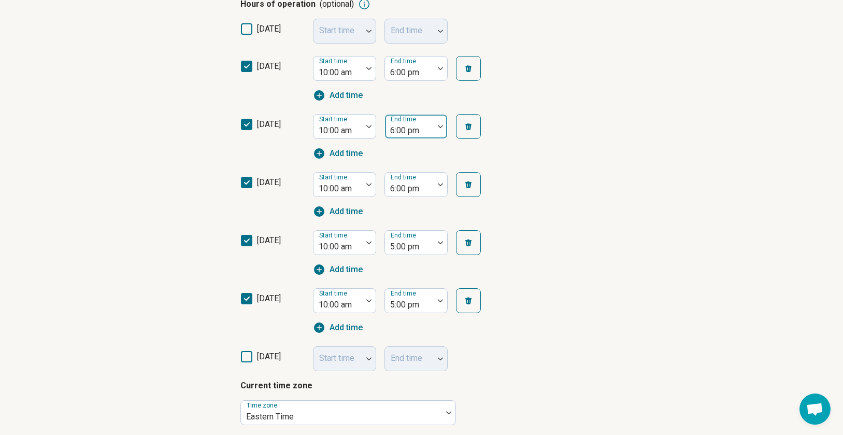
click at [442, 126] on img at bounding box center [440, 126] width 5 height 3
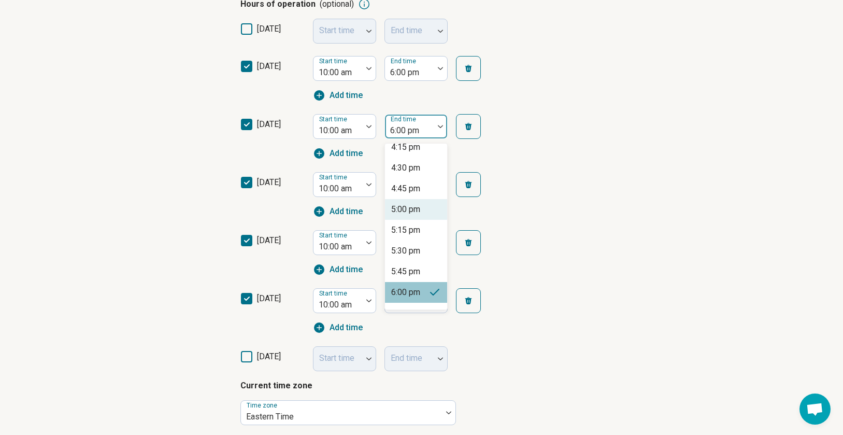
click at [427, 209] on div "5:00 pm" at bounding box center [416, 209] width 62 height 21
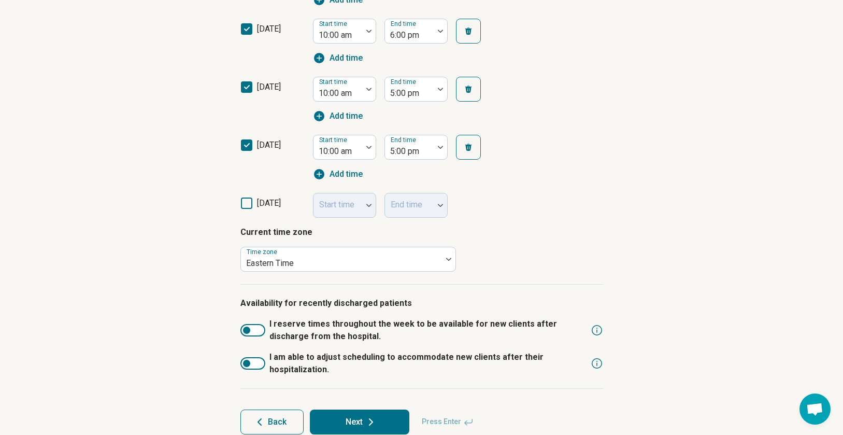
scroll to position [445, 0]
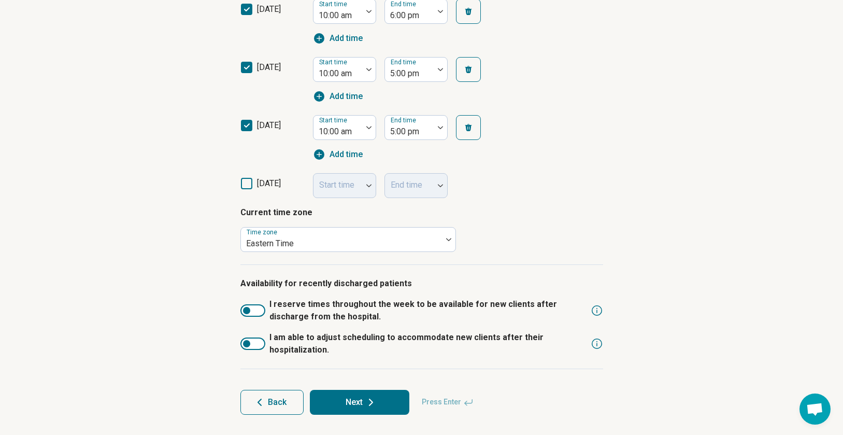
click at [254, 312] on div at bounding box center [252, 310] width 25 height 12
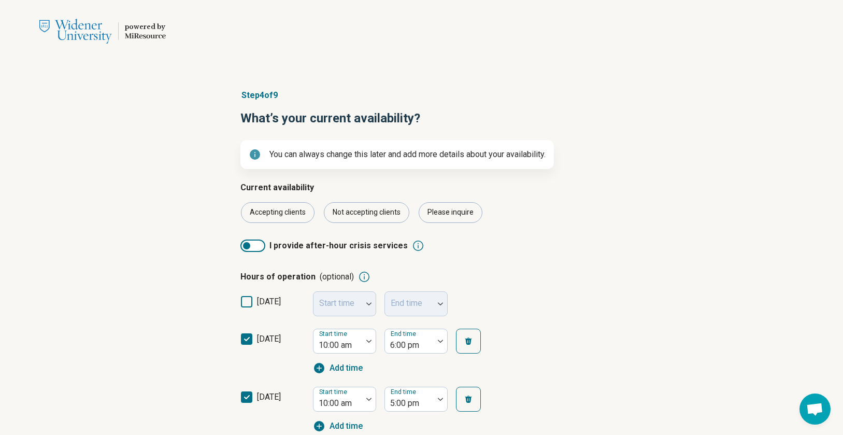
click at [248, 246] on div at bounding box center [246, 245] width 7 height 7
click at [248, 246] on div at bounding box center [252, 245] width 25 height 12
click at [412, 244] on icon at bounding box center [418, 245] width 12 height 12
click at [412, 246] on icon at bounding box center [418, 245] width 12 height 12
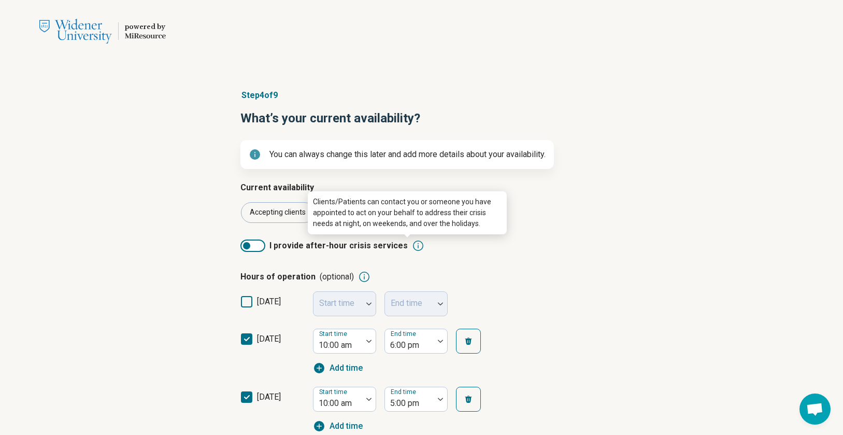
click at [412, 246] on icon at bounding box center [418, 245] width 12 height 12
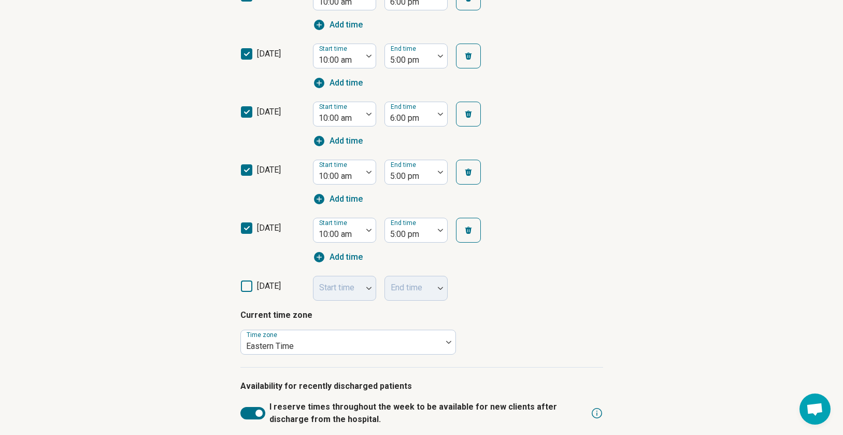
scroll to position [516, 0]
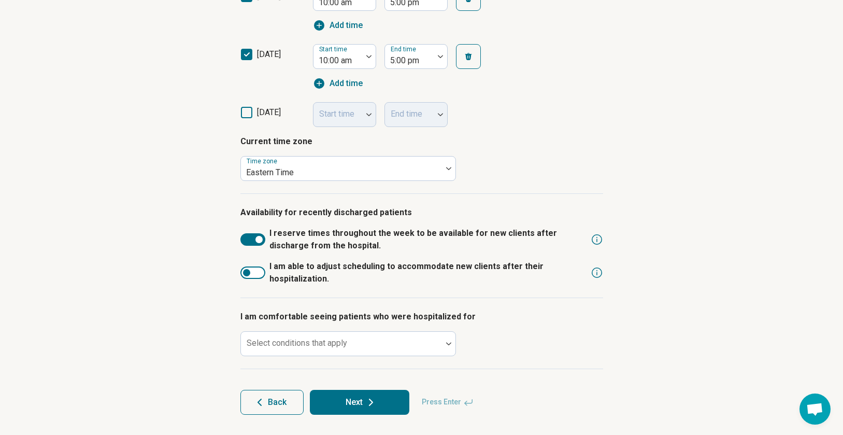
click at [257, 241] on div at bounding box center [258, 239] width 7 height 7
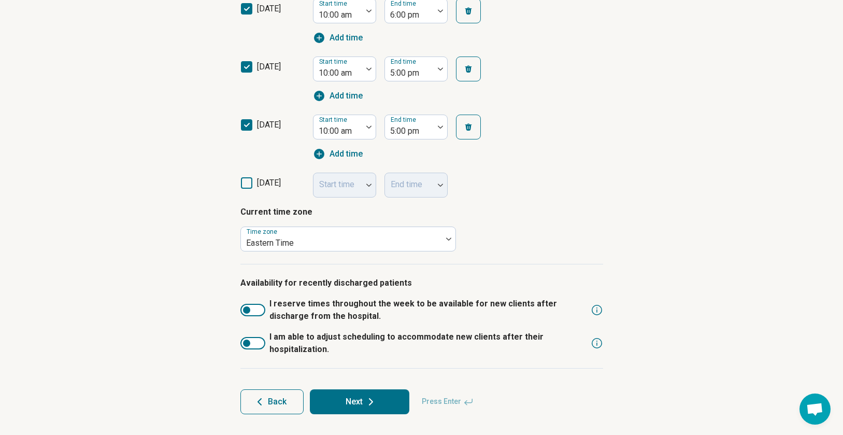
scroll to position [445, 0]
click at [592, 310] on icon at bounding box center [596, 310] width 12 height 12
click at [362, 402] on button "Next" at bounding box center [359, 401] width 99 height 25
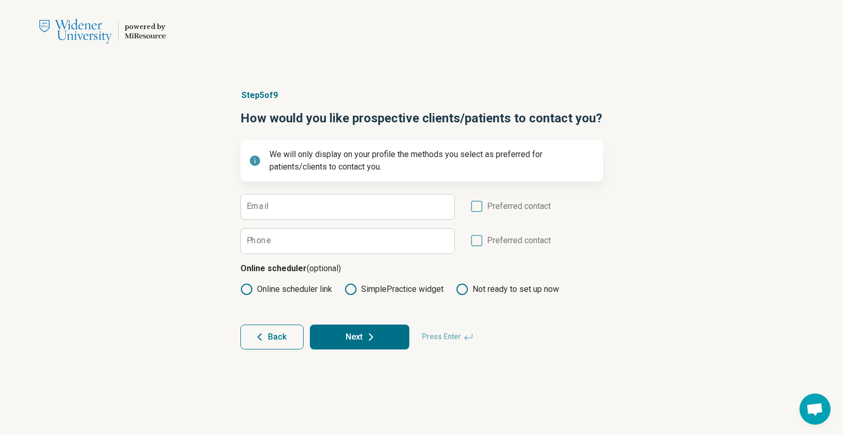
scroll to position [0, 0]
click at [380, 210] on input "Email" at bounding box center [347, 206] width 213 height 25
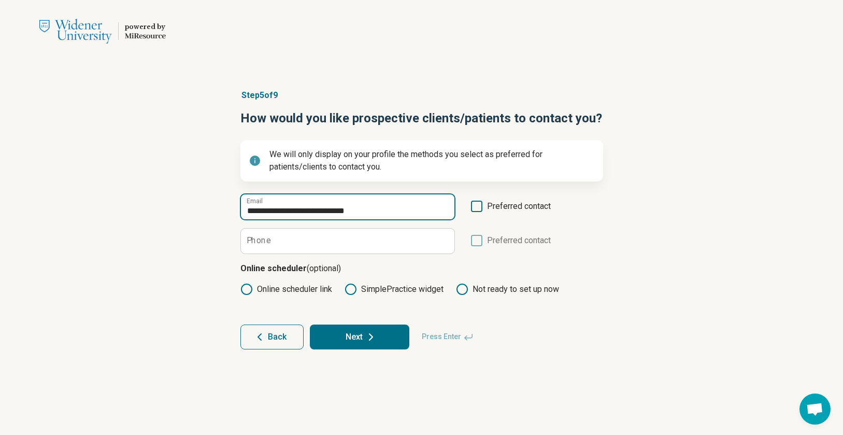
type input "**********"
click at [478, 205] on icon at bounding box center [476, 205] width 11 height 11
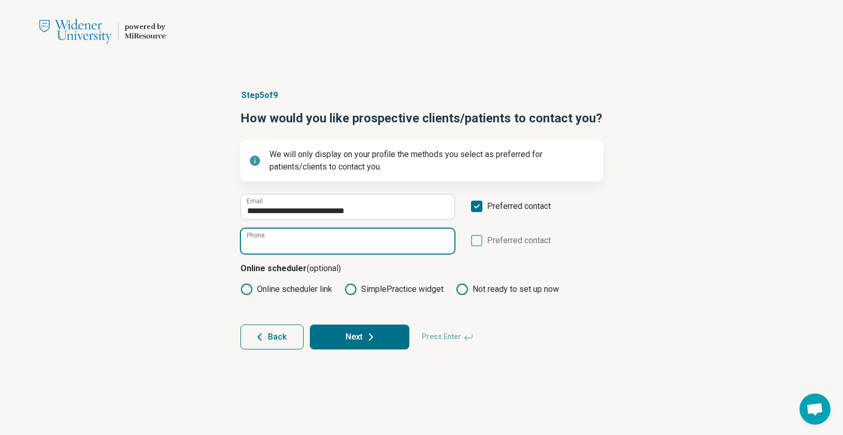
click at [272, 237] on input "Phone" at bounding box center [347, 240] width 213 height 25
paste input "**********"
type input "**********"
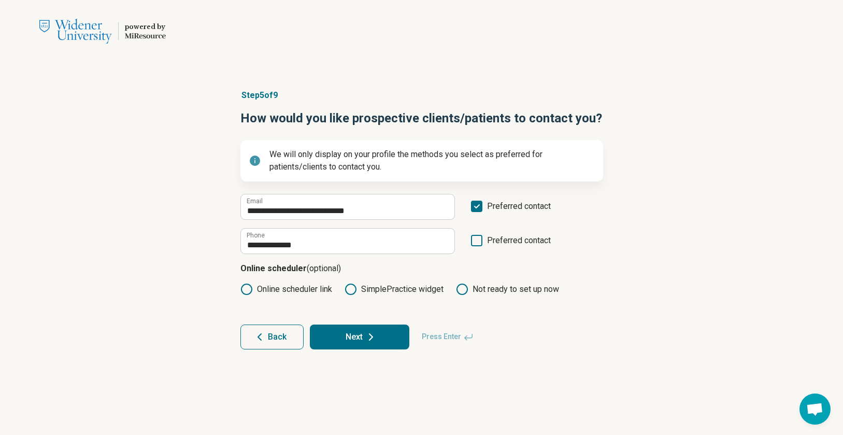
click at [521, 344] on div "Back Next Press Enter" at bounding box center [421, 336] width 363 height 25
click at [477, 240] on icon at bounding box center [476, 240] width 11 height 11
click at [350, 287] on icon at bounding box center [350, 289] width 12 height 12
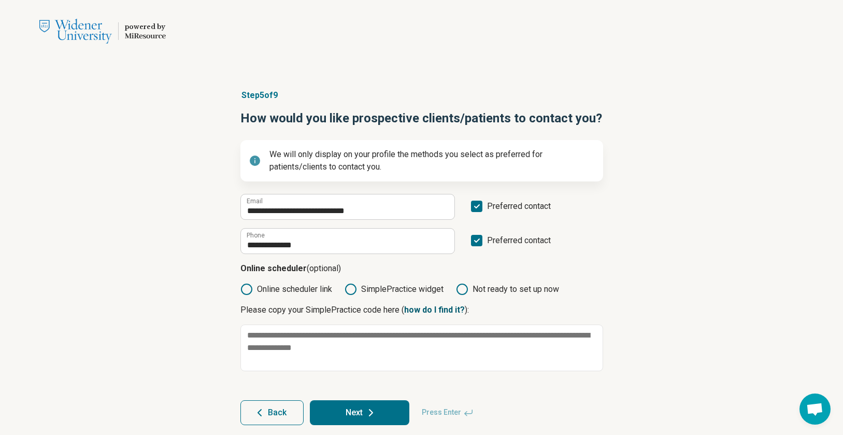
click at [424, 309] on link "how do I find it?" at bounding box center [434, 310] width 61 height 10
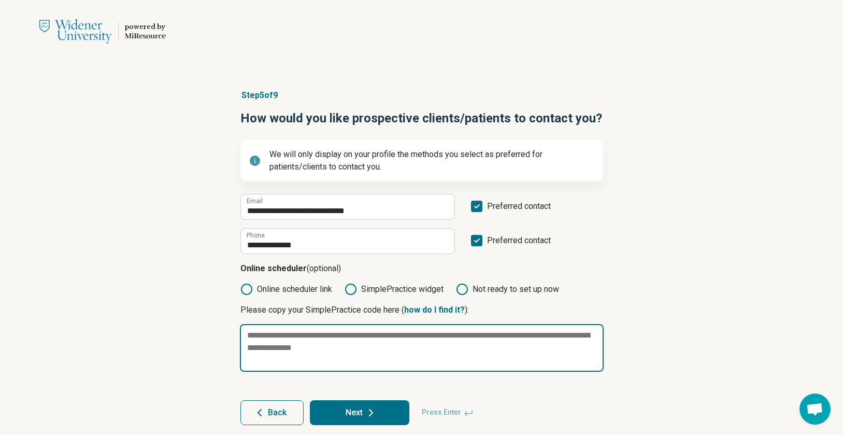
click at [316, 342] on textarea at bounding box center [422, 348] width 364 height 48
paste textarea "**********"
type textarea "*"
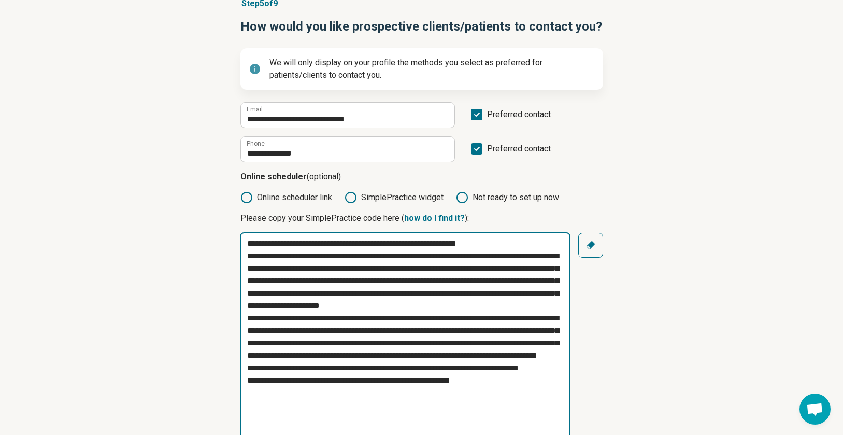
scroll to position [172, 0]
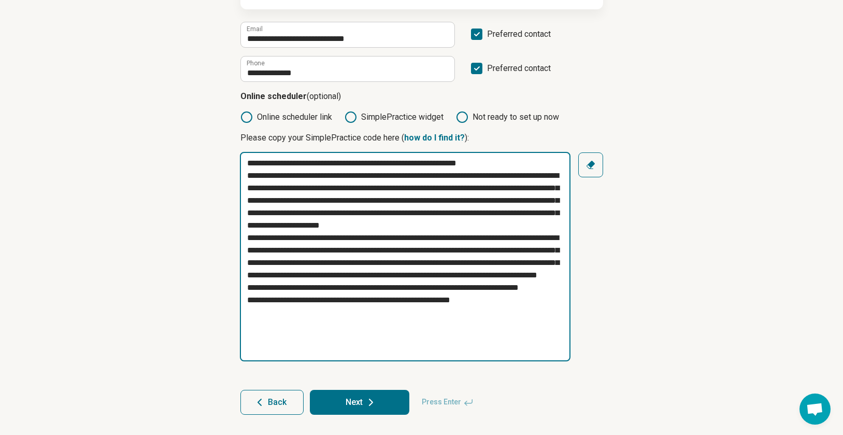
type textarea "**********"
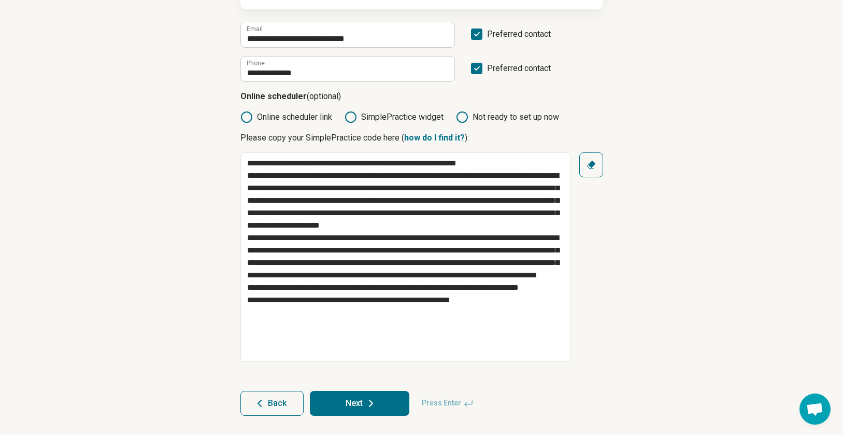
click at [358, 399] on button "Next" at bounding box center [359, 403] width 99 height 25
type textarea "*"
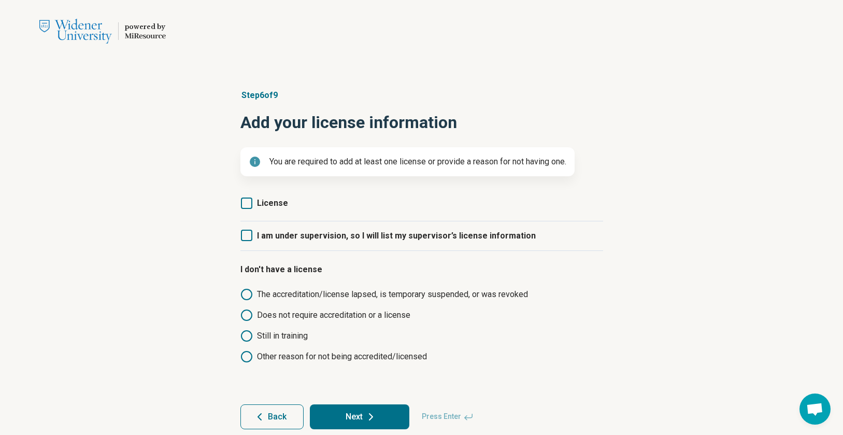
click at [403, 238] on span "I am under supervision, so I will list my supervisor’s license information" at bounding box center [396, 235] width 279 height 10
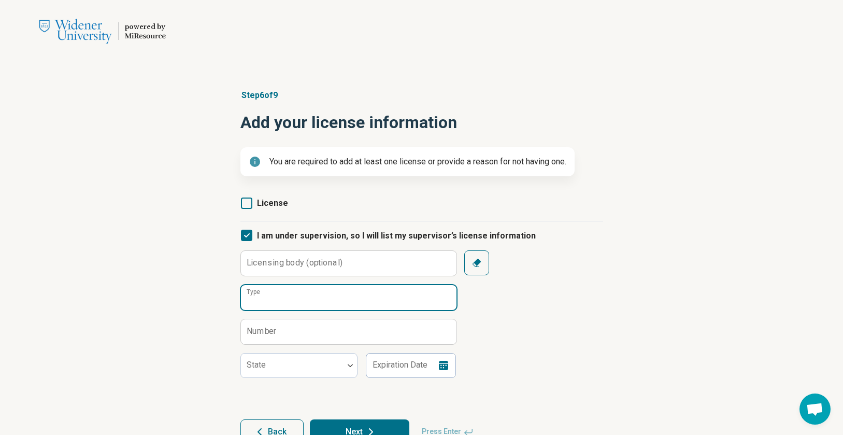
click at [288, 302] on input "Type" at bounding box center [348, 297] width 215 height 25
click at [291, 266] on label "Licensing body (optional)" at bounding box center [295, 262] width 96 height 8
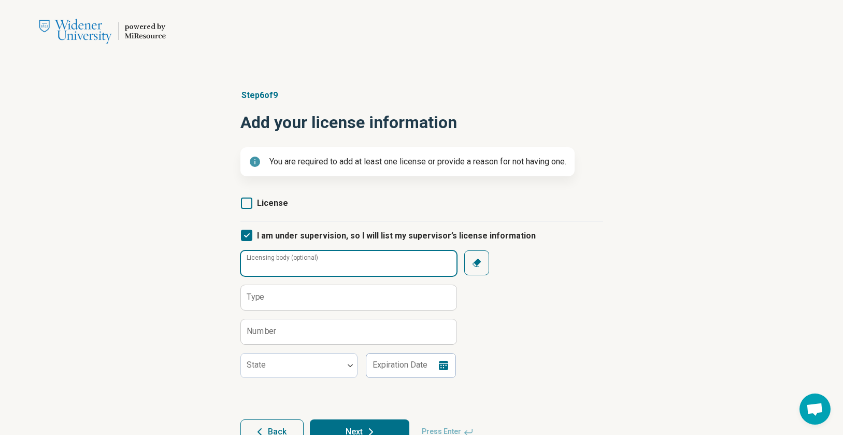
click at [291, 266] on input "Licensing body (optional)" at bounding box center [348, 263] width 215 height 25
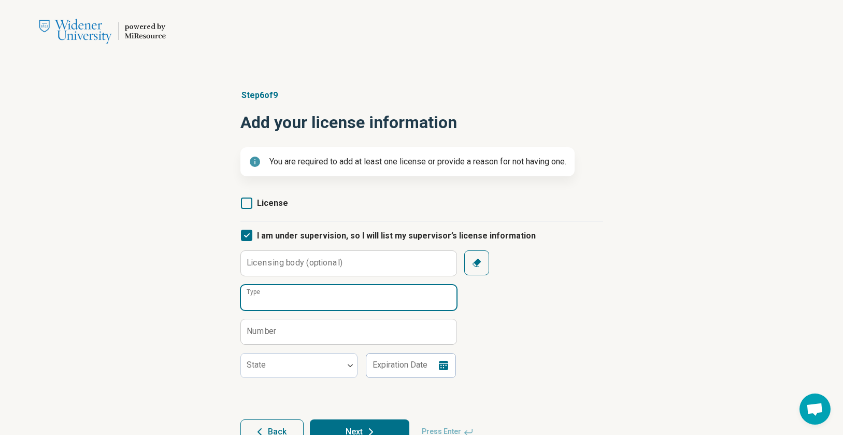
click at [291, 293] on input "Type" at bounding box center [348, 297] width 215 height 25
type input "***"
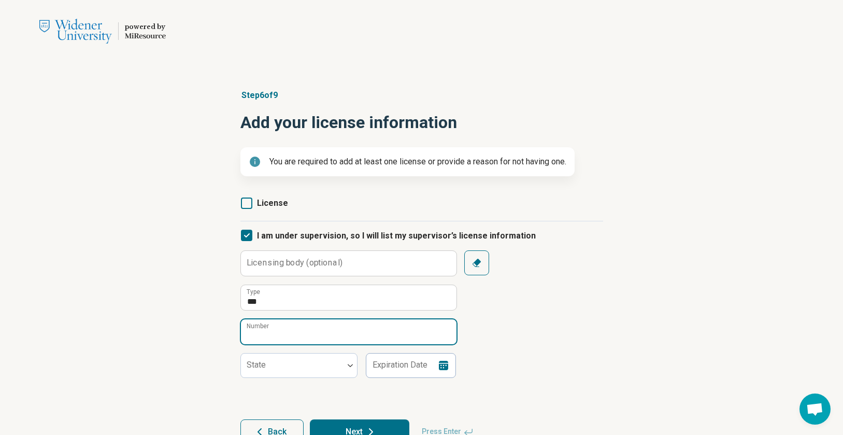
click at [304, 331] on input "Number" at bounding box center [348, 331] width 215 height 25
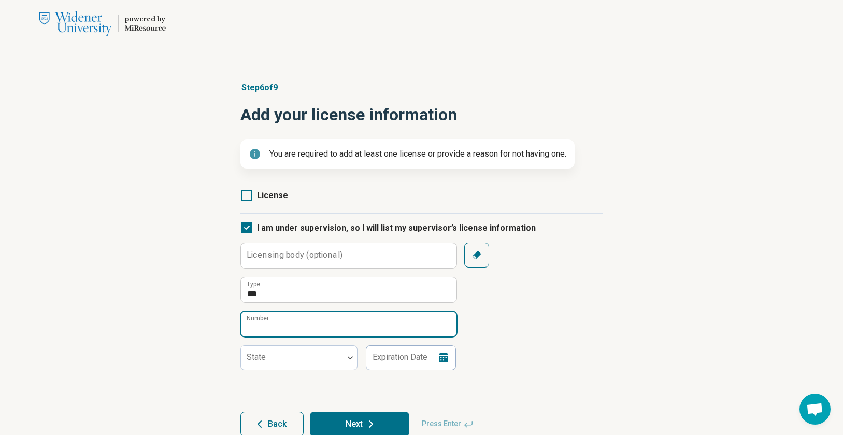
scroll to position [9, 0]
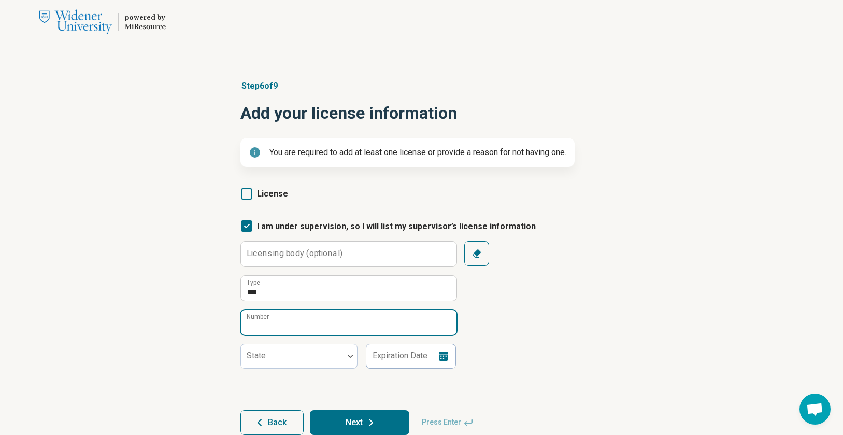
paste input "********"
type input "********"
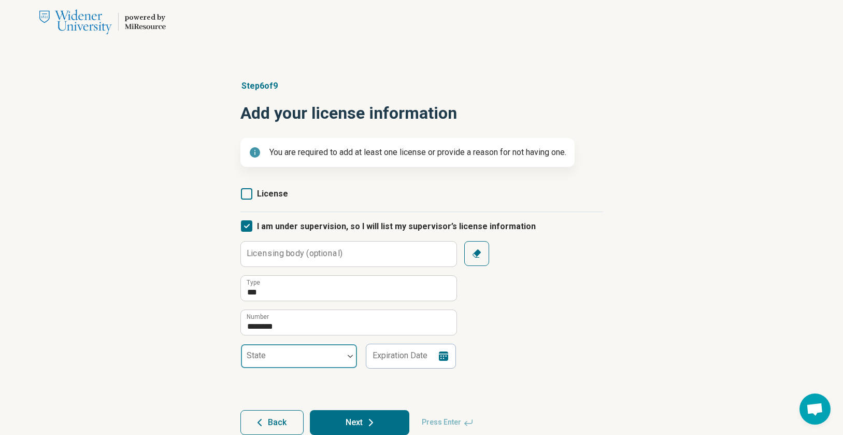
click at [348, 355] on img at bounding box center [350, 355] width 5 height 3
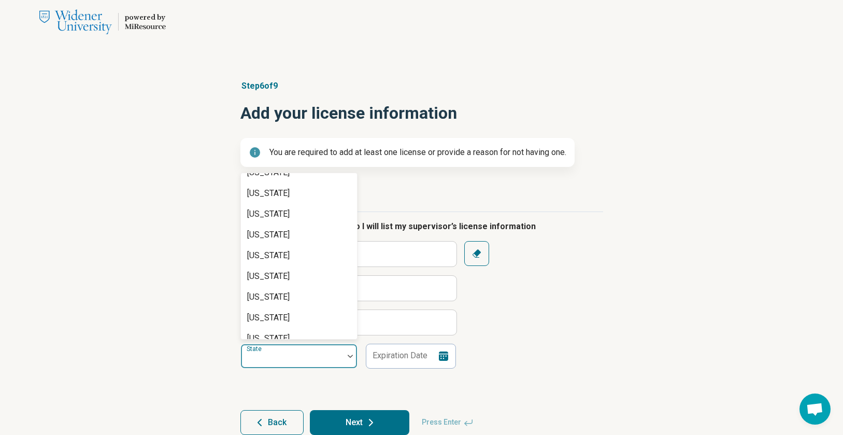
scroll to position [719, 0]
click at [338, 251] on div "Pennsylvania" at bounding box center [299, 253] width 116 height 21
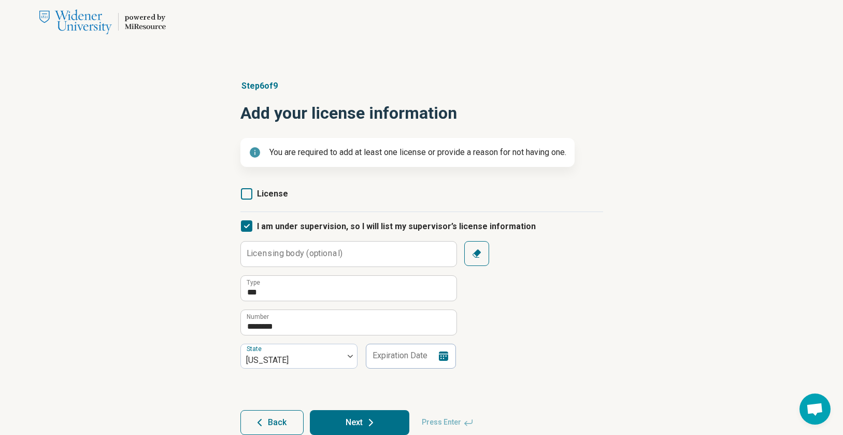
scroll to position [30, 0]
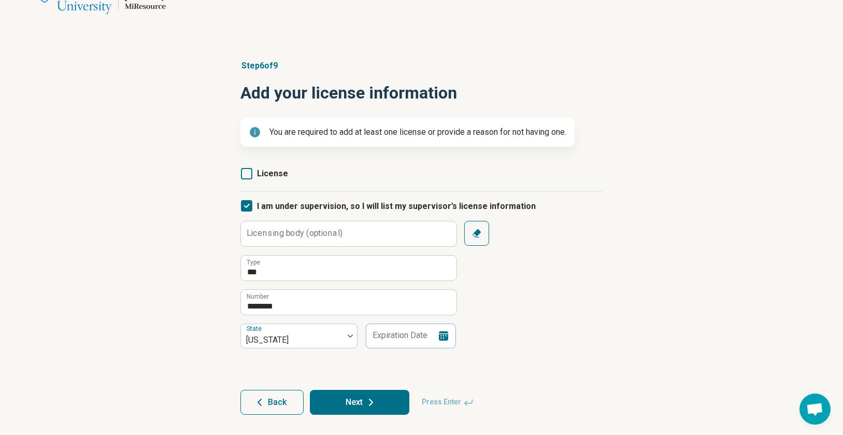
click at [366, 420] on article "Step 6 of 9 Add your license information You are required to add at least one l…" at bounding box center [422, 237] width 396 height 396
click at [366, 403] on icon at bounding box center [371, 402] width 12 height 12
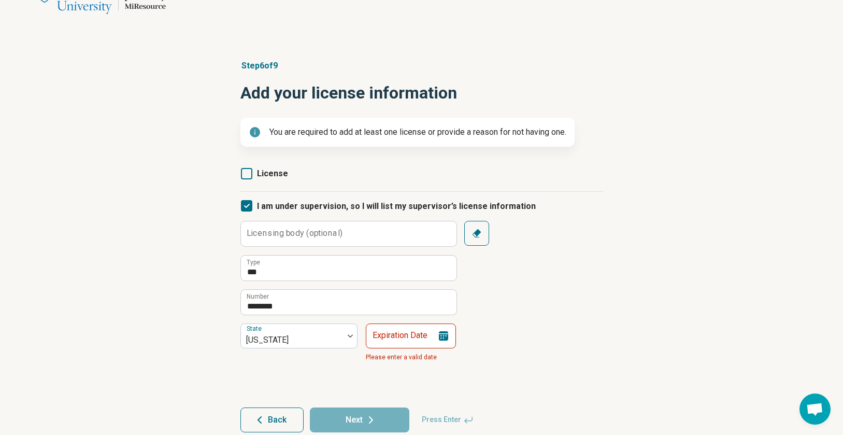
click at [446, 341] on icon at bounding box center [443, 335] width 12 height 12
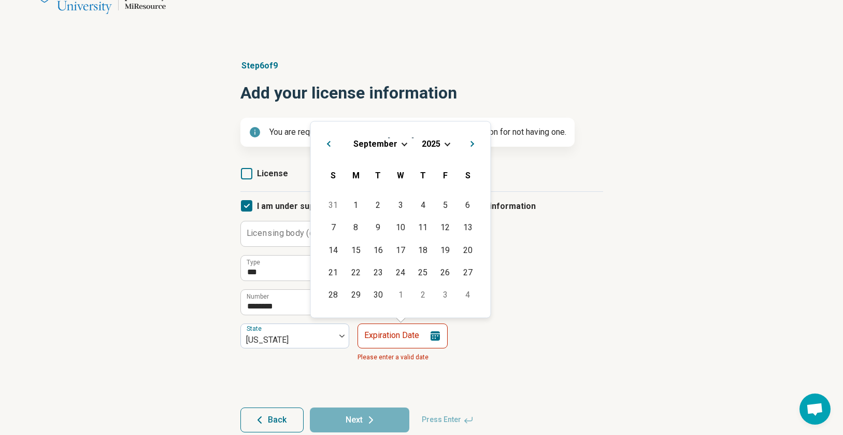
click at [444, 139] on div "September 2025" at bounding box center [400, 143] width 163 height 11
click at [444, 144] on span "Choose Date" at bounding box center [447, 143] width 6 height 6
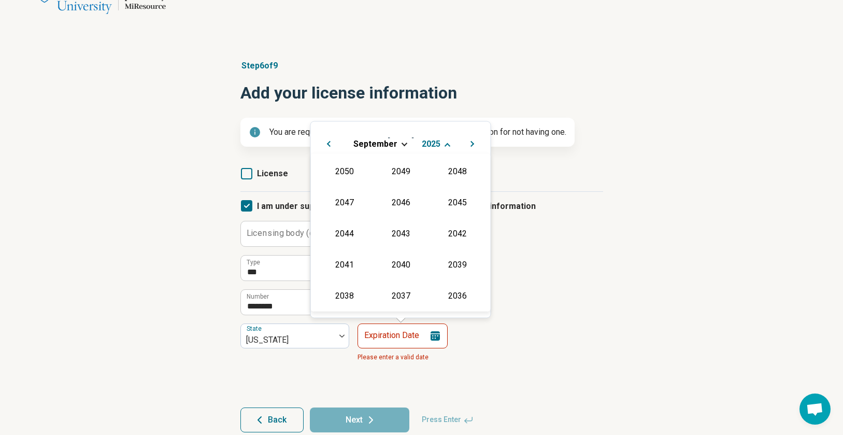
scroll to position [187, 0]
click at [444, 197] on div "2027" at bounding box center [457, 201] width 50 height 19
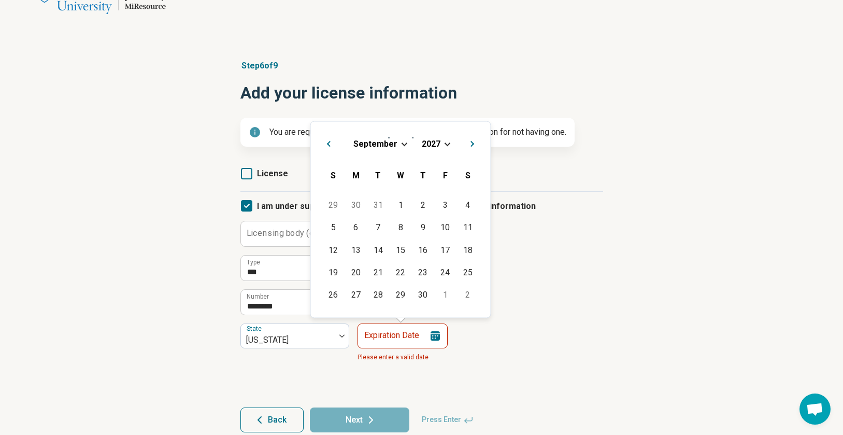
click at [400, 144] on div "September 2027" at bounding box center [400, 143] width 163 height 11
click at [380, 147] on span "September" at bounding box center [375, 143] width 44 height 10
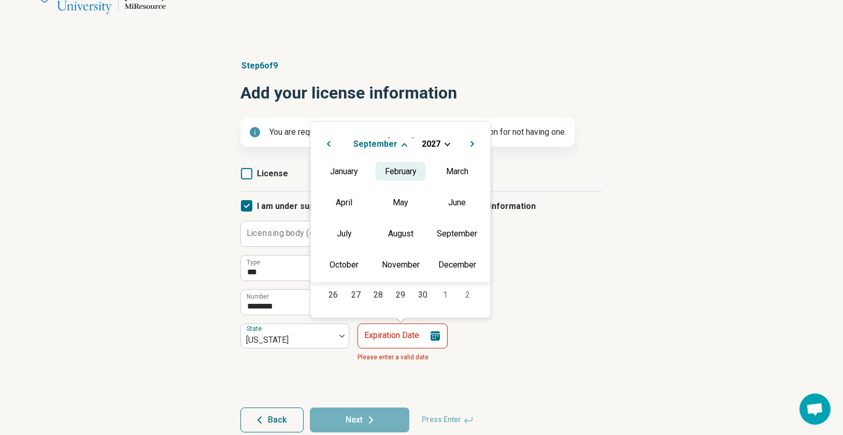
click at [402, 175] on div "February" at bounding box center [401, 171] width 50 height 19
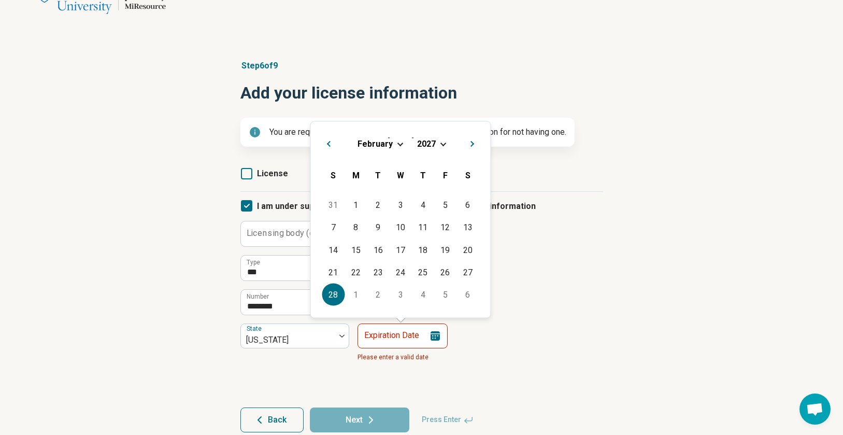
click at [332, 294] on div "28" at bounding box center [333, 294] width 22 height 22
type input "**********"
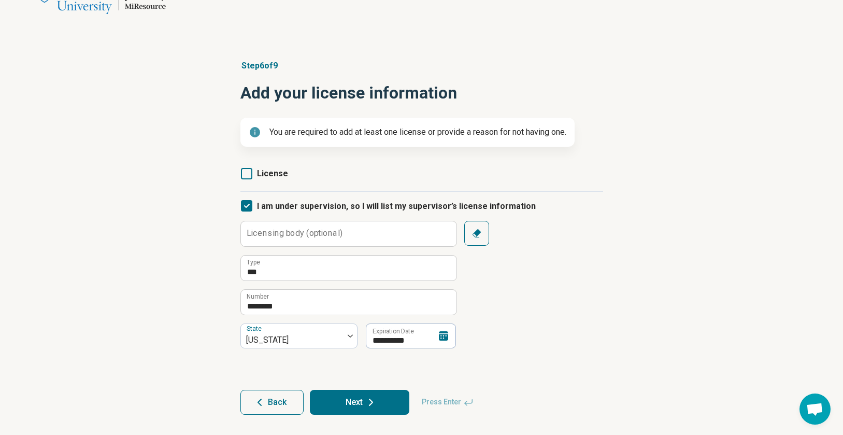
click at [351, 399] on button "Next" at bounding box center [359, 401] width 99 height 25
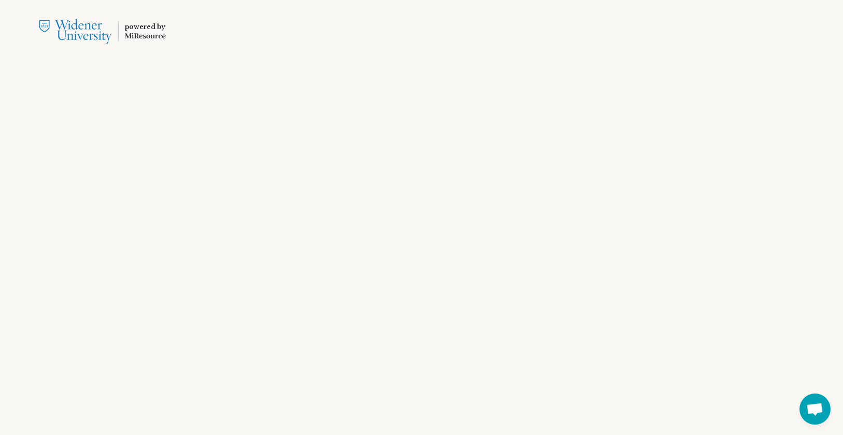
scroll to position [0, 0]
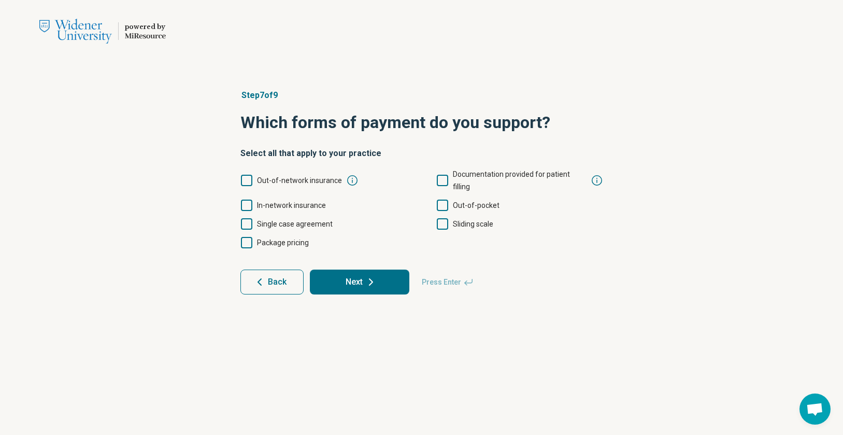
click at [348, 174] on icon at bounding box center [352, 180] width 12 height 12
click at [363, 174] on div "Out-of-network insurance Select if you help patients file claims with insurance…" at bounding box center [323, 180] width 167 height 25
click at [273, 176] on span "Out-of-network insurance" at bounding box center [299, 180] width 85 height 8
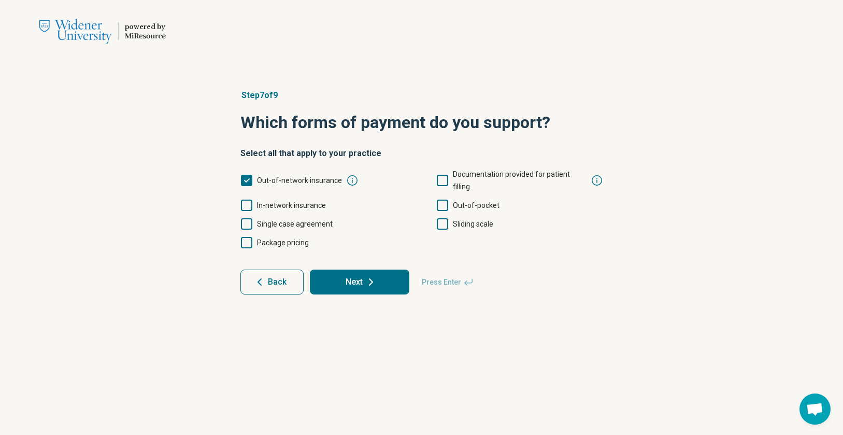
click at [448, 199] on label "Out-of-pocket" at bounding box center [467, 205] width 63 height 12
click at [447, 218] on icon at bounding box center [442, 223] width 11 height 11
click at [595, 174] on icon at bounding box center [596, 180] width 12 height 12
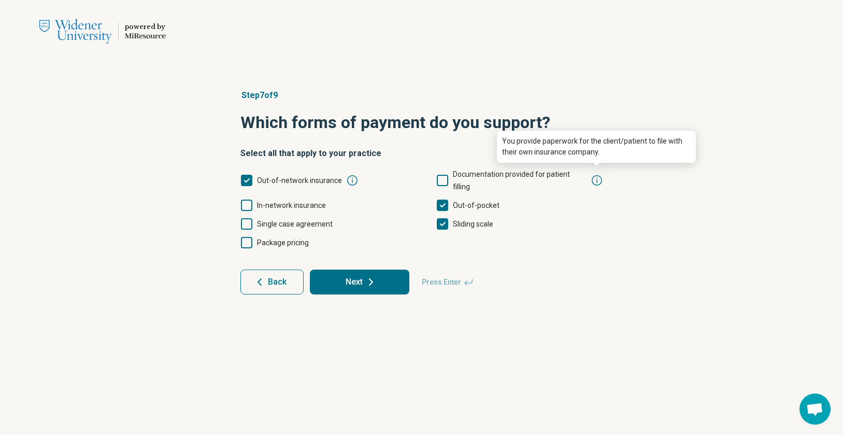
click at [596, 175] on icon at bounding box center [596, 180] width 10 height 10
click at [321, 201] on span "In-network insurance" at bounding box center [291, 205] width 69 height 8
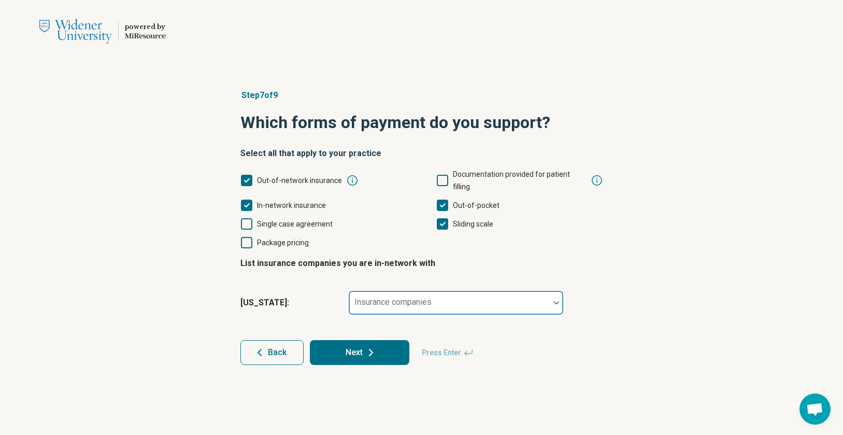
click at [370, 290] on div "Insurance companies" at bounding box center [455, 302] width 215 height 25
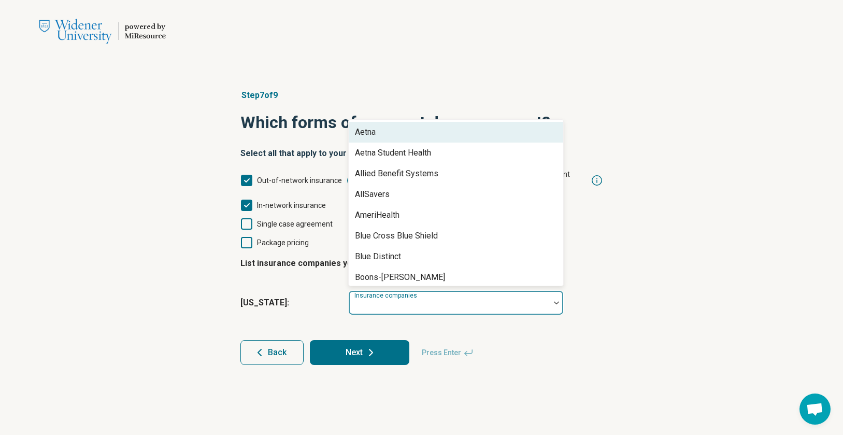
click at [410, 124] on div "Aetna" at bounding box center [456, 132] width 214 height 21
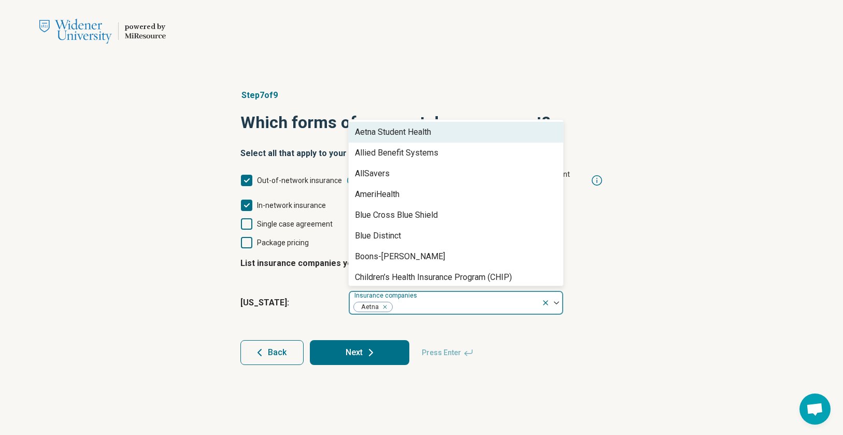
click at [406, 126] on div "Aetna Student Health" at bounding box center [393, 132] width 76 height 12
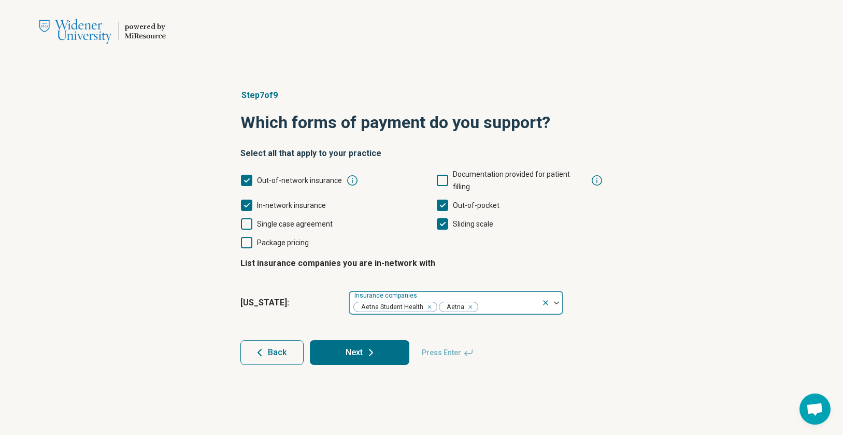
click at [490, 299] on div at bounding box center [508, 306] width 58 height 15
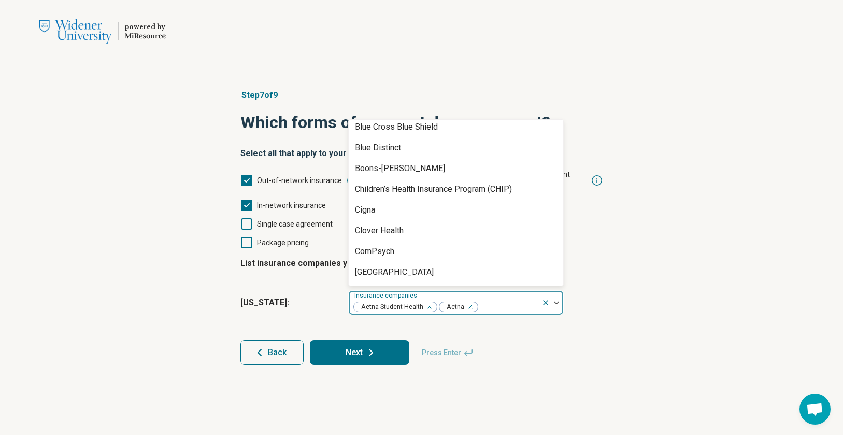
scroll to position [0, 0]
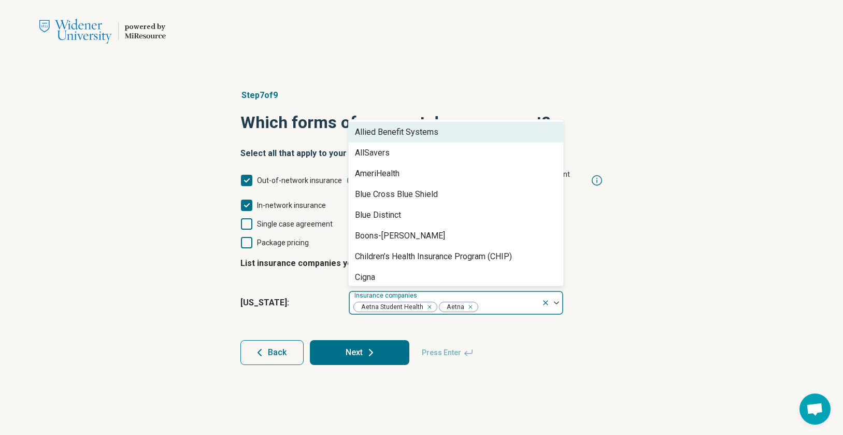
click at [486, 124] on div "Allied Benefit Systems" at bounding box center [456, 132] width 214 height 21
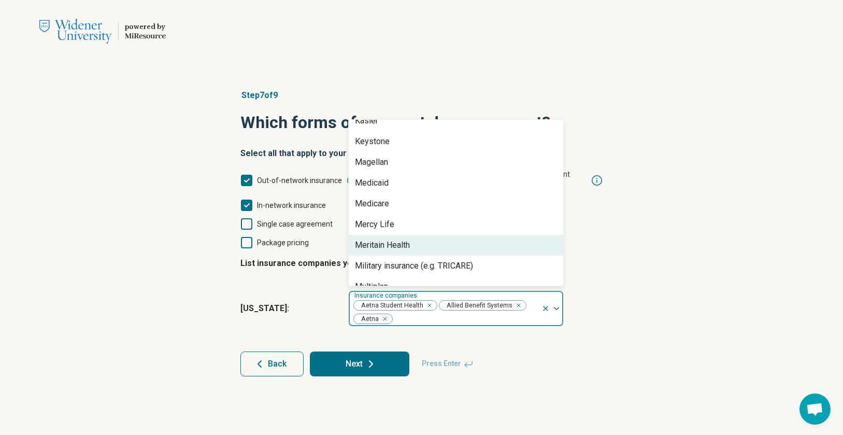
scroll to position [424, 0]
click at [460, 236] on div "Meritain Health" at bounding box center [456, 246] width 214 height 21
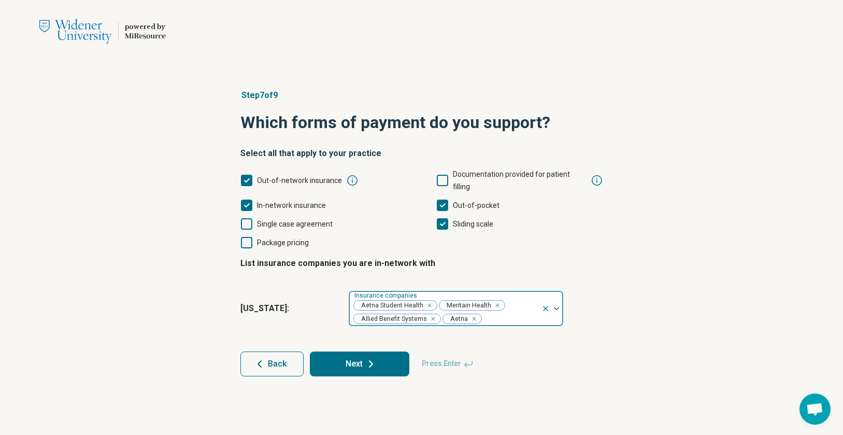
click at [497, 301] on icon "Remove [object Object]" at bounding box center [495, 304] width 7 height 7
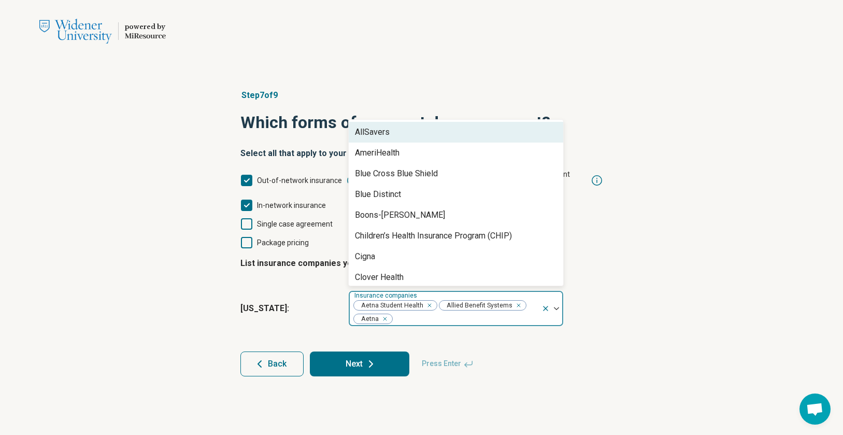
click at [493, 311] on div at bounding box center [465, 318] width 143 height 15
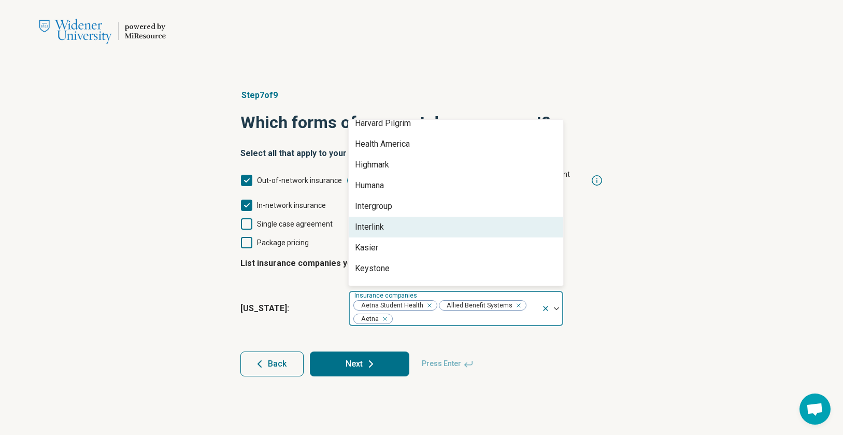
scroll to position [300, 0]
click at [625, 287] on div "Step 7 of 9 Which forms of payment do you support? Select all that apply to you…" at bounding box center [421, 232] width 843 height 328
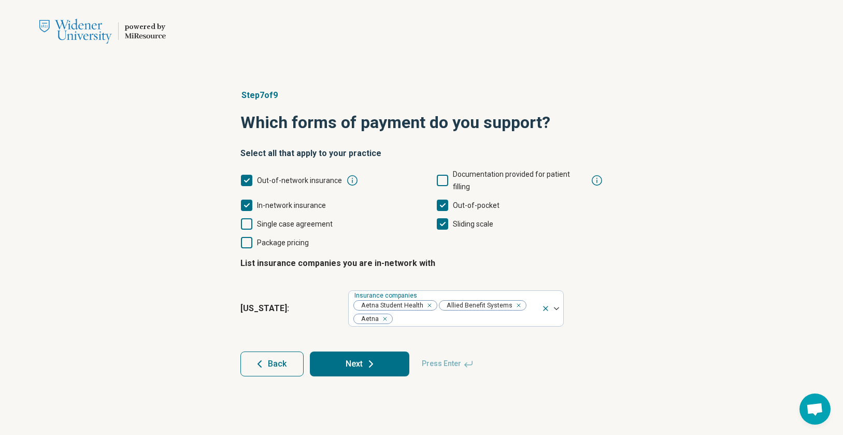
click at [381, 358] on button "Next" at bounding box center [359, 363] width 99 height 25
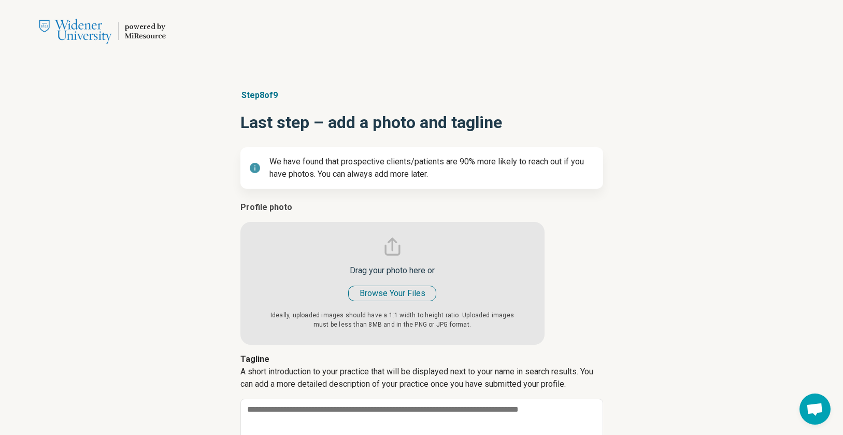
type textarea "*"
click at [413, 293] on input "file" at bounding box center [392, 272] width 304 height 143
type input "**********"
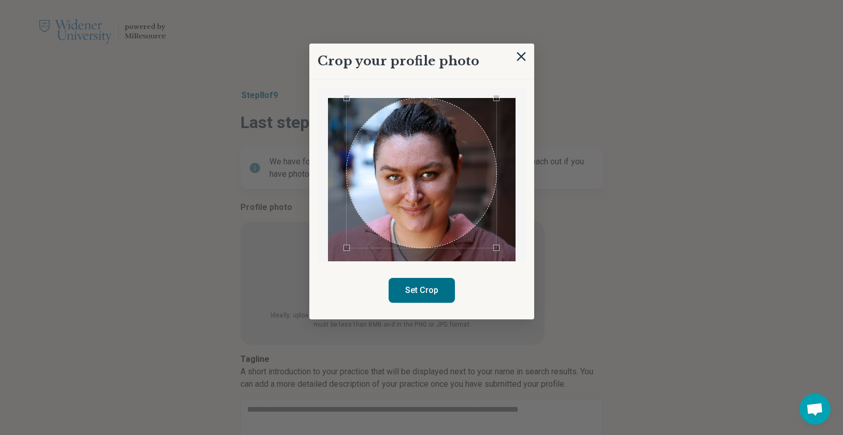
click at [483, 177] on div "Use the arrow keys to move the crop selection area" at bounding box center [422, 173] width 150 height 150
click at [497, 259] on div at bounding box center [421, 191] width 187 height 187
click at [505, 294] on div "Crop your profile photo Set Crop" at bounding box center [421, 182] width 225 height 276
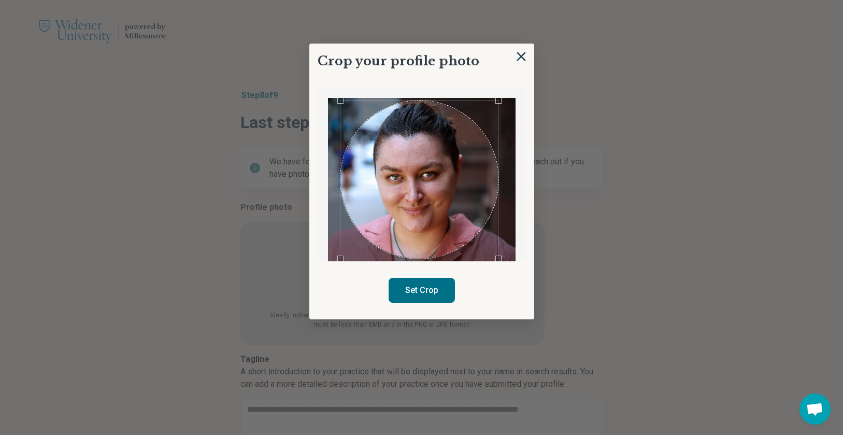
click at [466, 228] on div "Use the arrow keys to move the crop selection area" at bounding box center [419, 179] width 158 height 158
click at [439, 295] on button "Set Crop" at bounding box center [421, 290] width 66 height 25
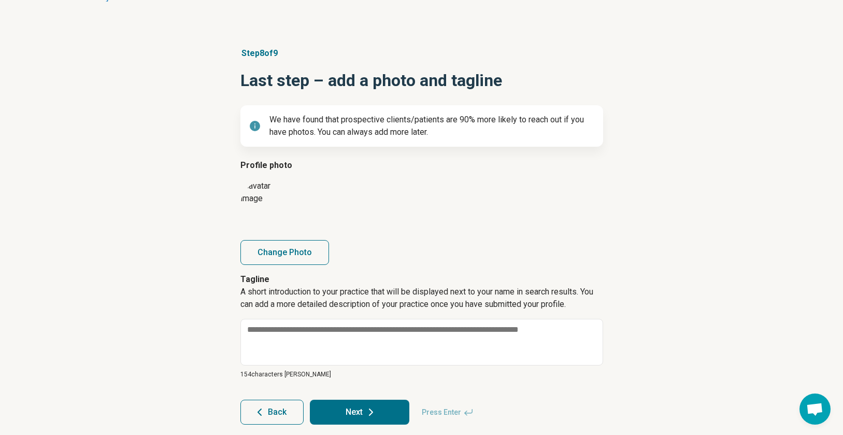
scroll to position [103, 0]
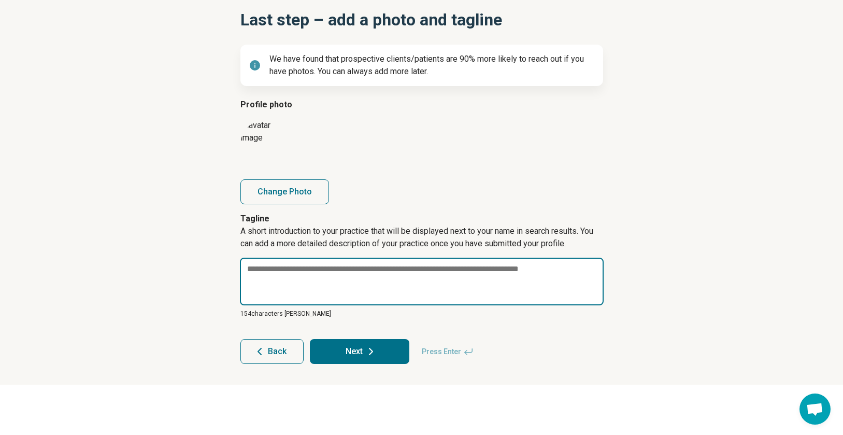
click at [298, 277] on textarea at bounding box center [422, 281] width 364 height 48
paste textarea "**********"
type textarea "*"
type textarea "**********"
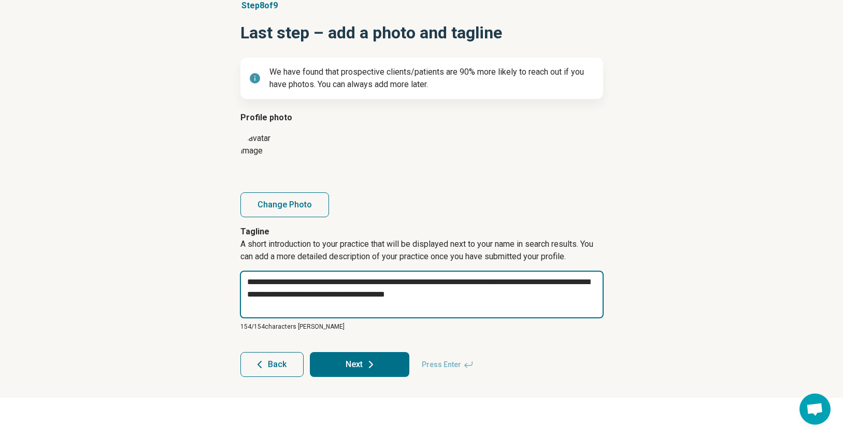
scroll to position [95, 0]
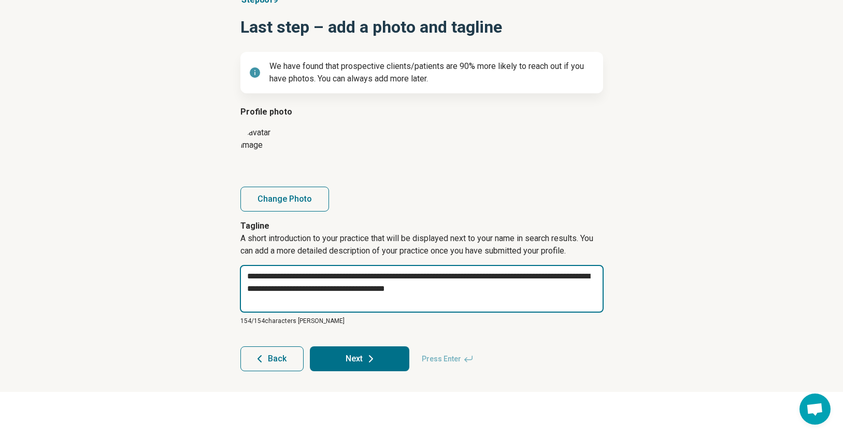
drag, startPoint x: 340, startPoint y: 277, endPoint x: 263, endPoint y: 278, distance: 77.2
click at [263, 278] on textarea "**********" at bounding box center [422, 289] width 364 height 48
click at [316, 280] on textarea "**********" at bounding box center [422, 289] width 364 height 48
drag, startPoint x: 322, startPoint y: 278, endPoint x: 252, endPoint y: 276, distance: 70.0
click at [252, 276] on textarea "**********" at bounding box center [422, 289] width 364 height 48
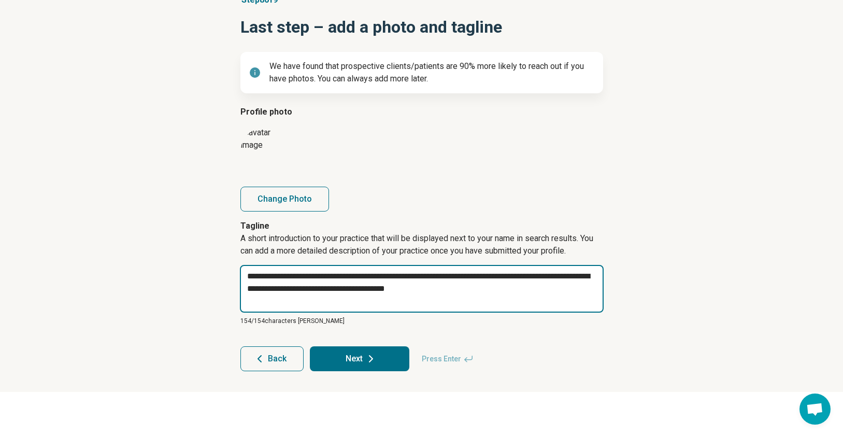
type textarea "*"
type textarea "**********"
type textarea "*"
type textarea "**********"
click at [339, 277] on textarea "**********" at bounding box center [422, 289] width 364 height 48
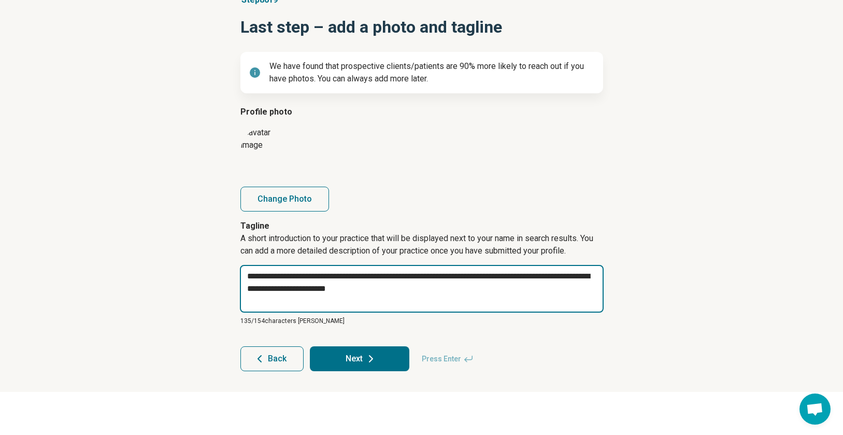
click at [329, 293] on textarea "**********" at bounding box center [422, 289] width 364 height 48
click at [414, 288] on textarea "**********" at bounding box center [422, 289] width 364 height 48
type textarea "*"
type textarea "**********"
type textarea "*"
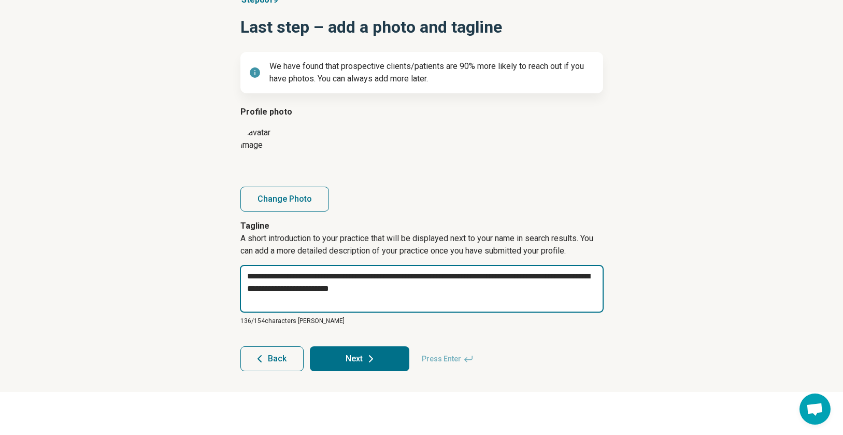
type textarea "**********"
type textarea "*"
type textarea "**********"
type textarea "*"
type textarea "**********"
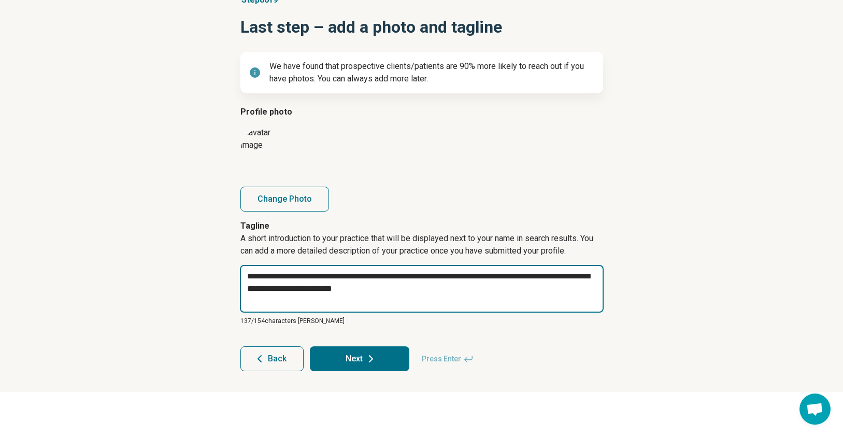
type textarea "*"
type textarea "**********"
type textarea "*"
type textarea "**********"
type textarea "*"
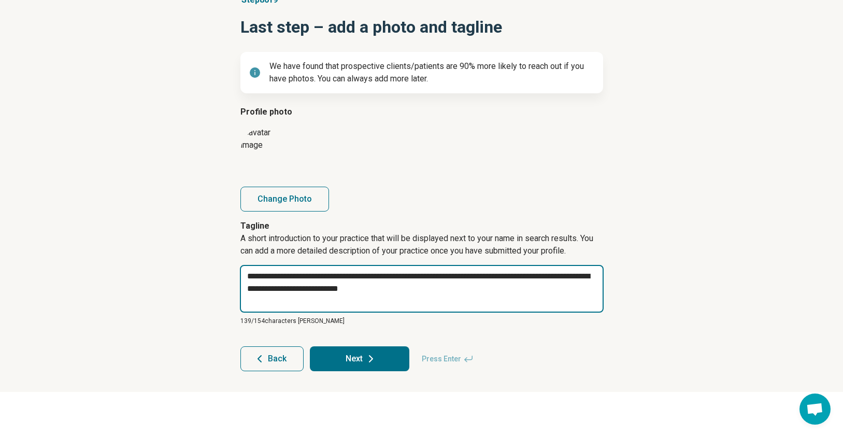
type textarea "**********"
type textarea "*"
type textarea "**********"
type textarea "*"
type textarea "**********"
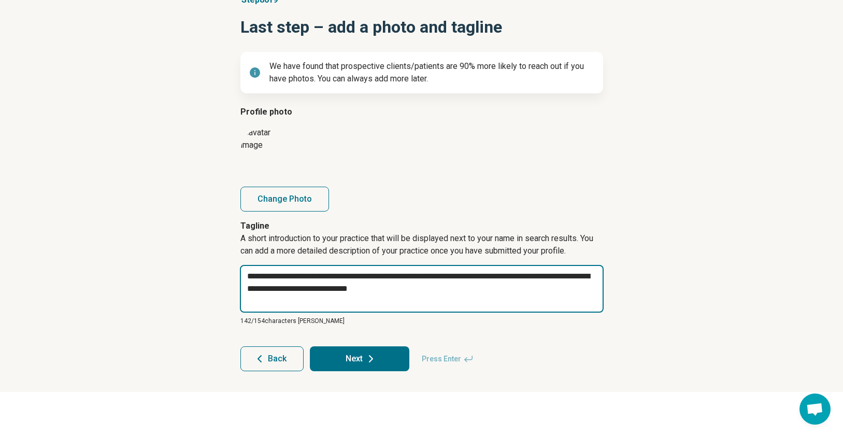
type textarea "*"
type textarea "**********"
type textarea "*"
type textarea "**********"
type textarea "*"
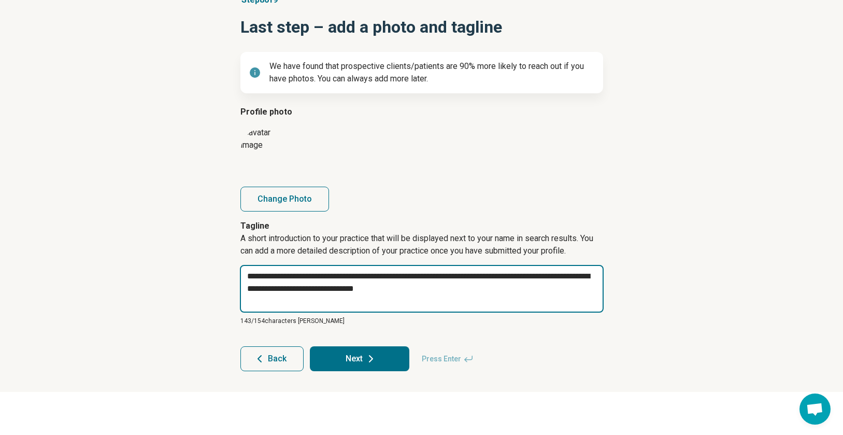
type textarea "**********"
type textarea "*"
type textarea "**********"
type textarea "*"
type textarea "**********"
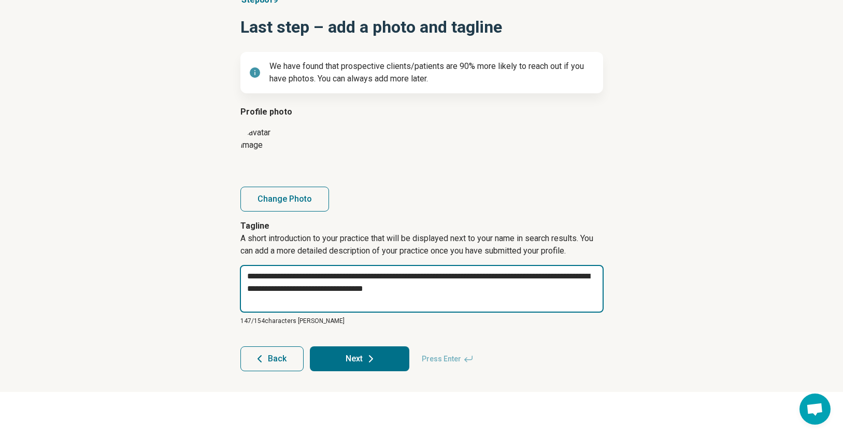
type textarea "*"
type textarea "**********"
type textarea "*"
type textarea "**********"
type textarea "*"
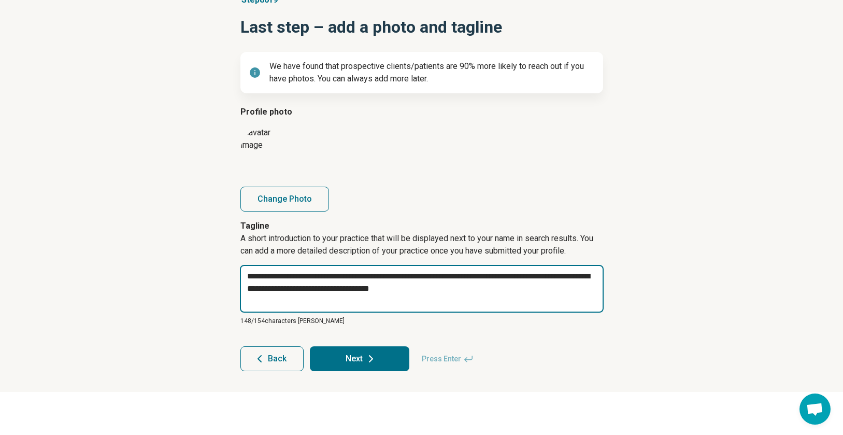
type textarea "**********"
type textarea "*"
type textarea "**********"
type textarea "*"
type textarea "**********"
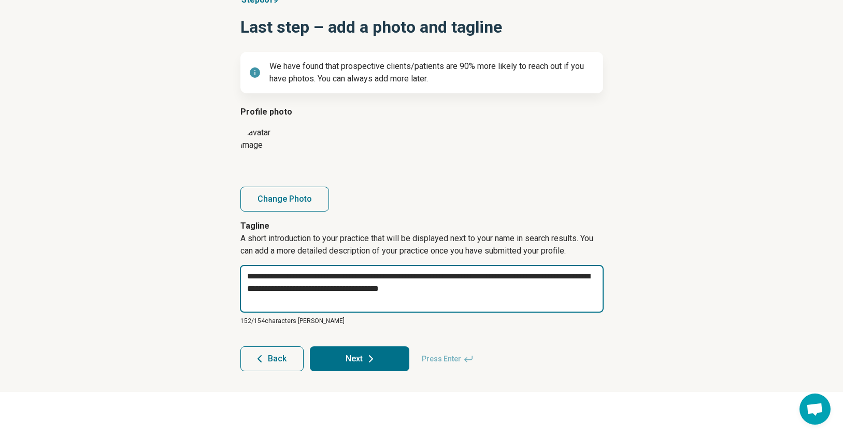
type textarea "*"
type textarea "**********"
type textarea "*"
type textarea "**********"
type textarea "*"
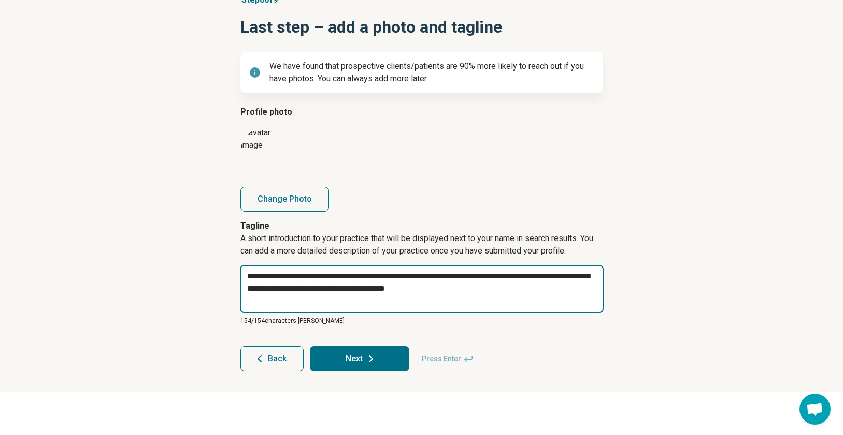
type textarea "**********"
type textarea "*"
type textarea "**********"
type textarea "*"
type textarea "**********"
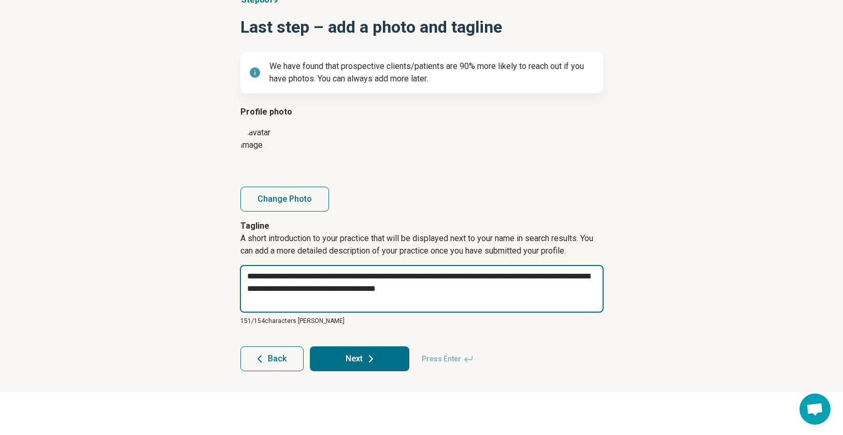
type textarea "*"
type textarea "**********"
type textarea "*"
type textarea "**********"
type textarea "*"
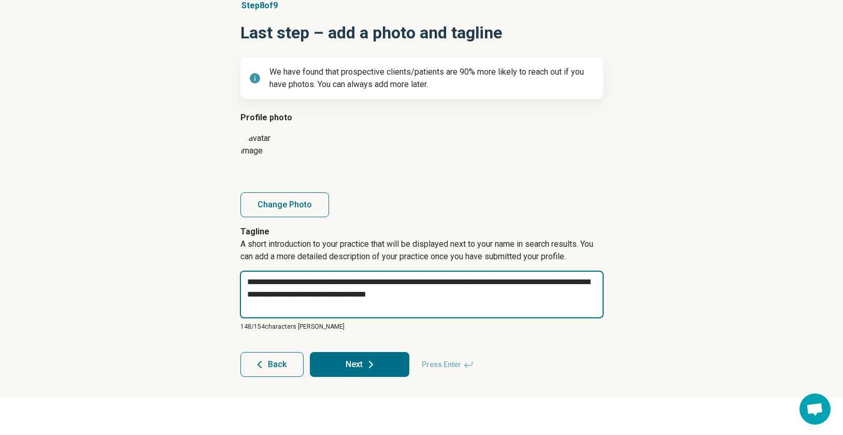
scroll to position [89, 0]
type textarea "**********"
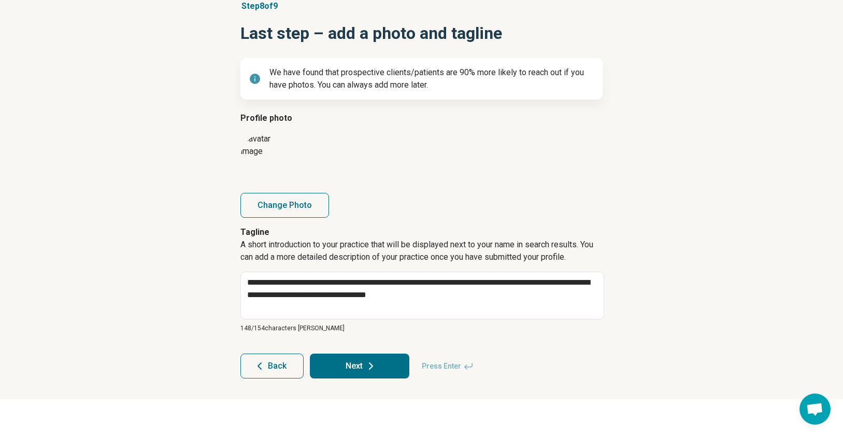
click at [366, 366] on icon at bounding box center [371, 365] width 12 height 12
type textarea "*"
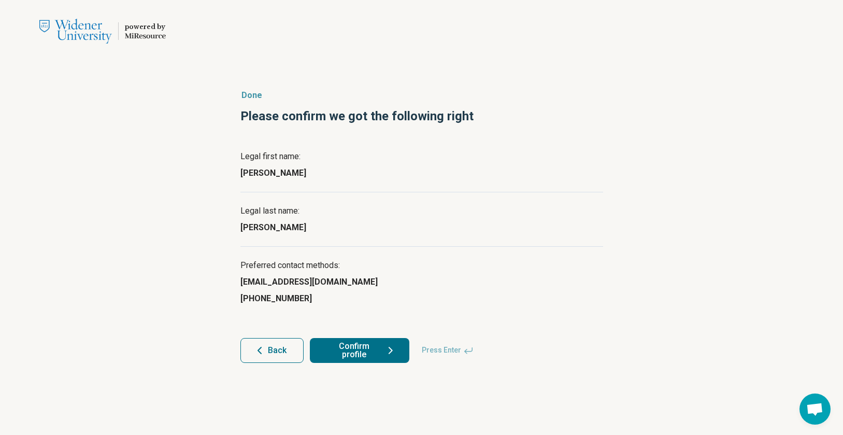
scroll to position [0, 0]
click at [373, 351] on button "Confirm profile" at bounding box center [359, 350] width 99 height 25
